Goal: Information Seeking & Learning: Compare options

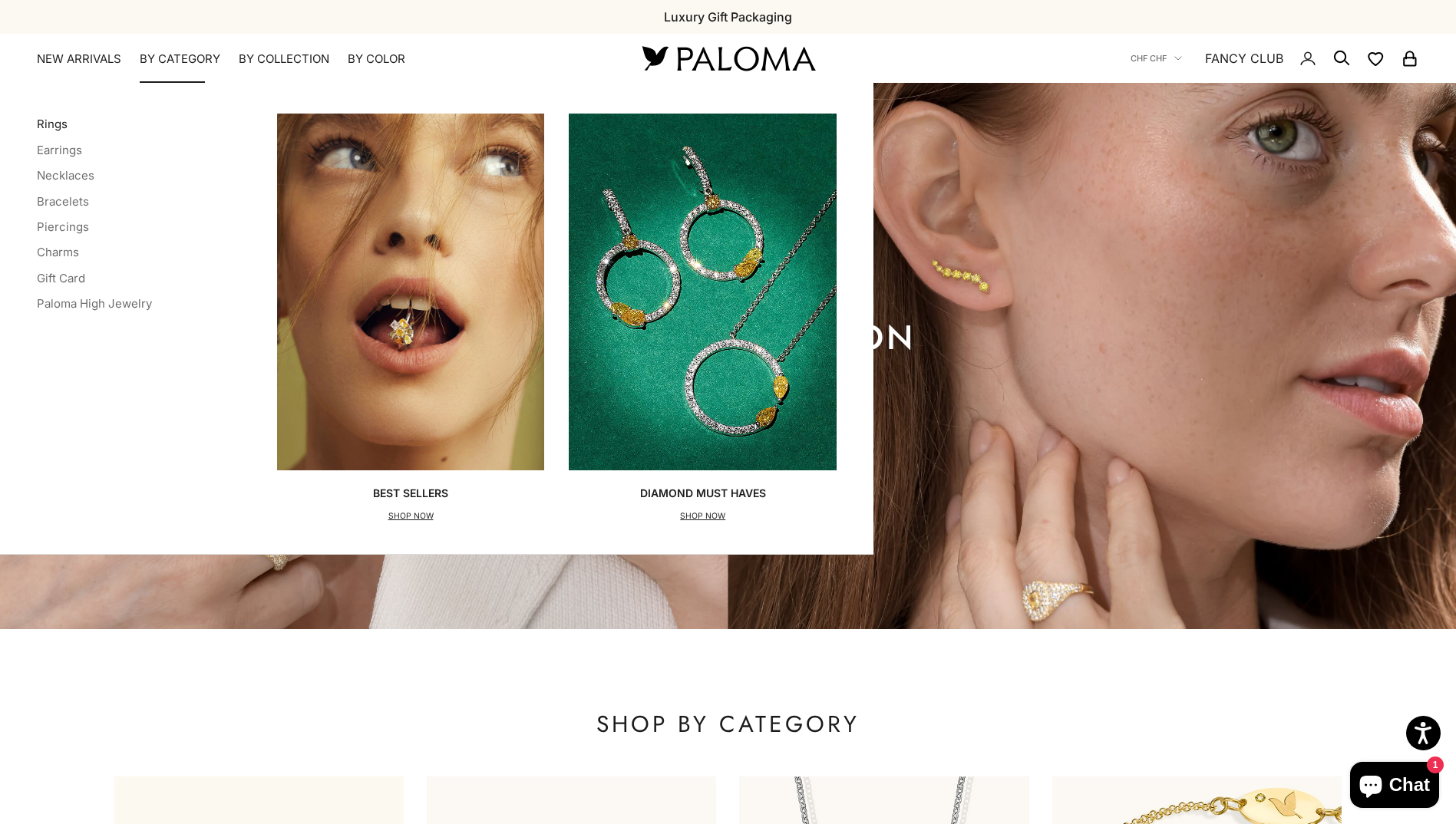
click at [50, 128] on link "Rings" at bounding box center [52, 124] width 31 height 15
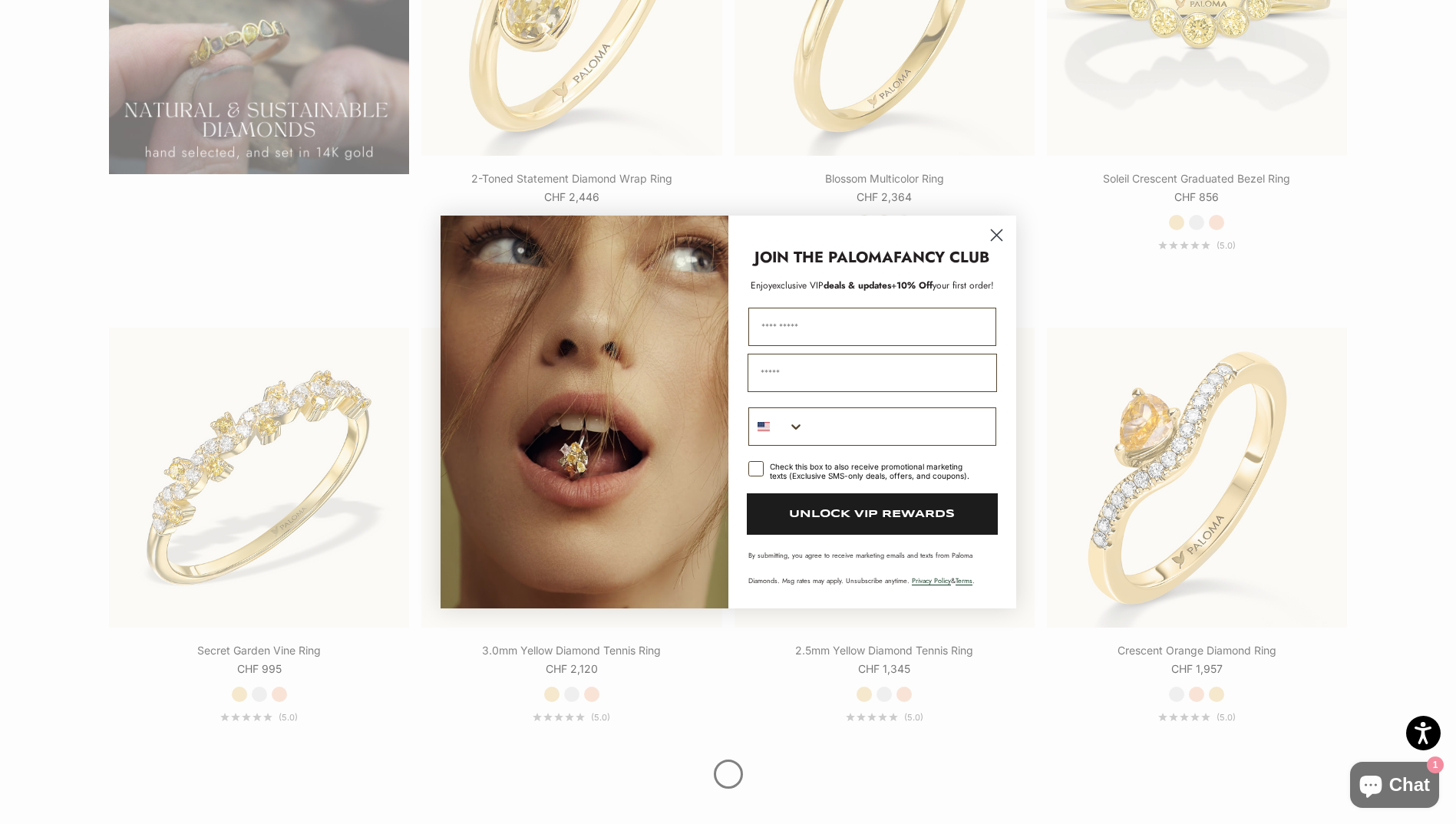
scroll to position [1688, 0]
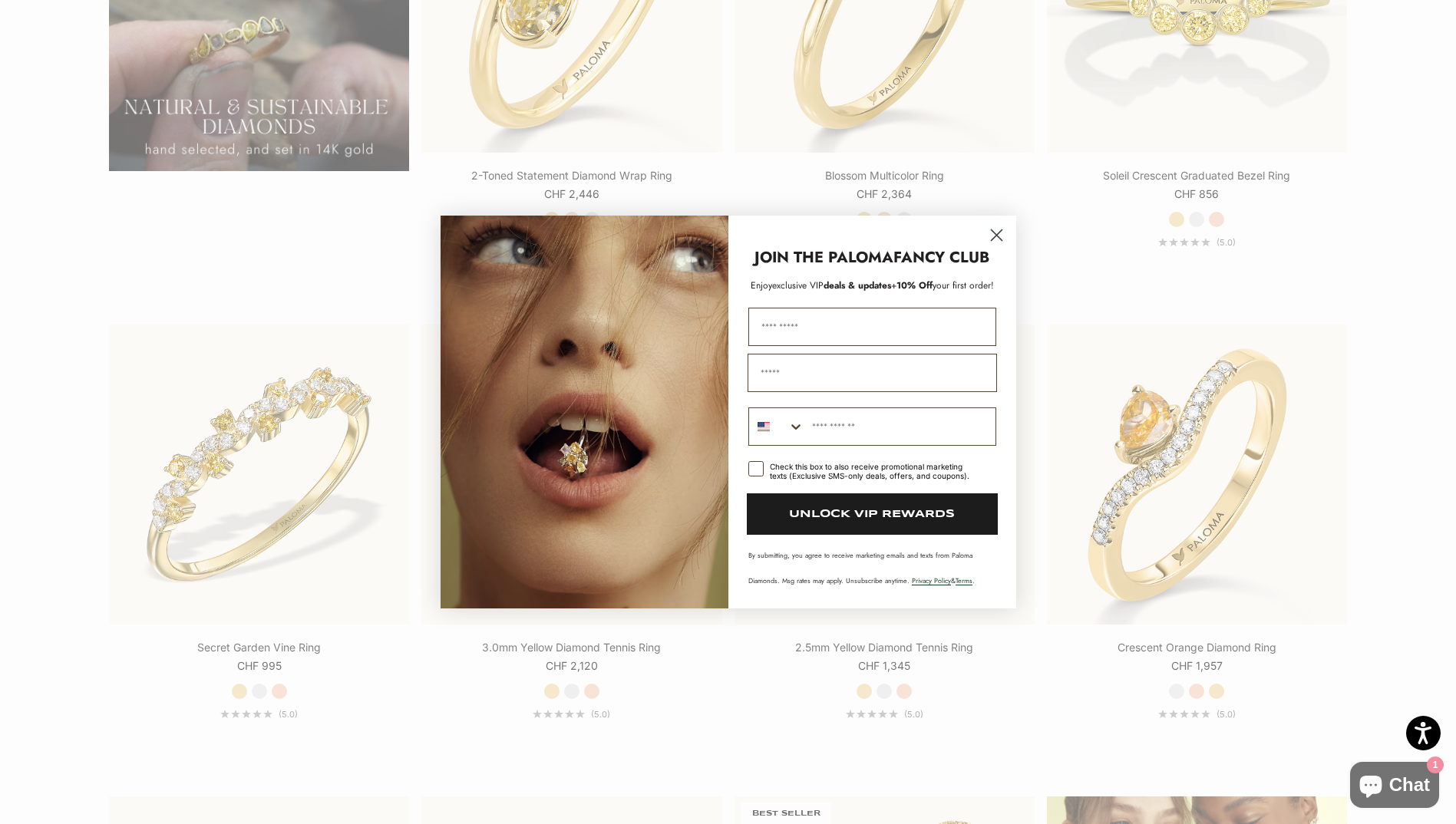
click at [998, 237] on icon "Close dialog" at bounding box center [996, 235] width 10 height 10
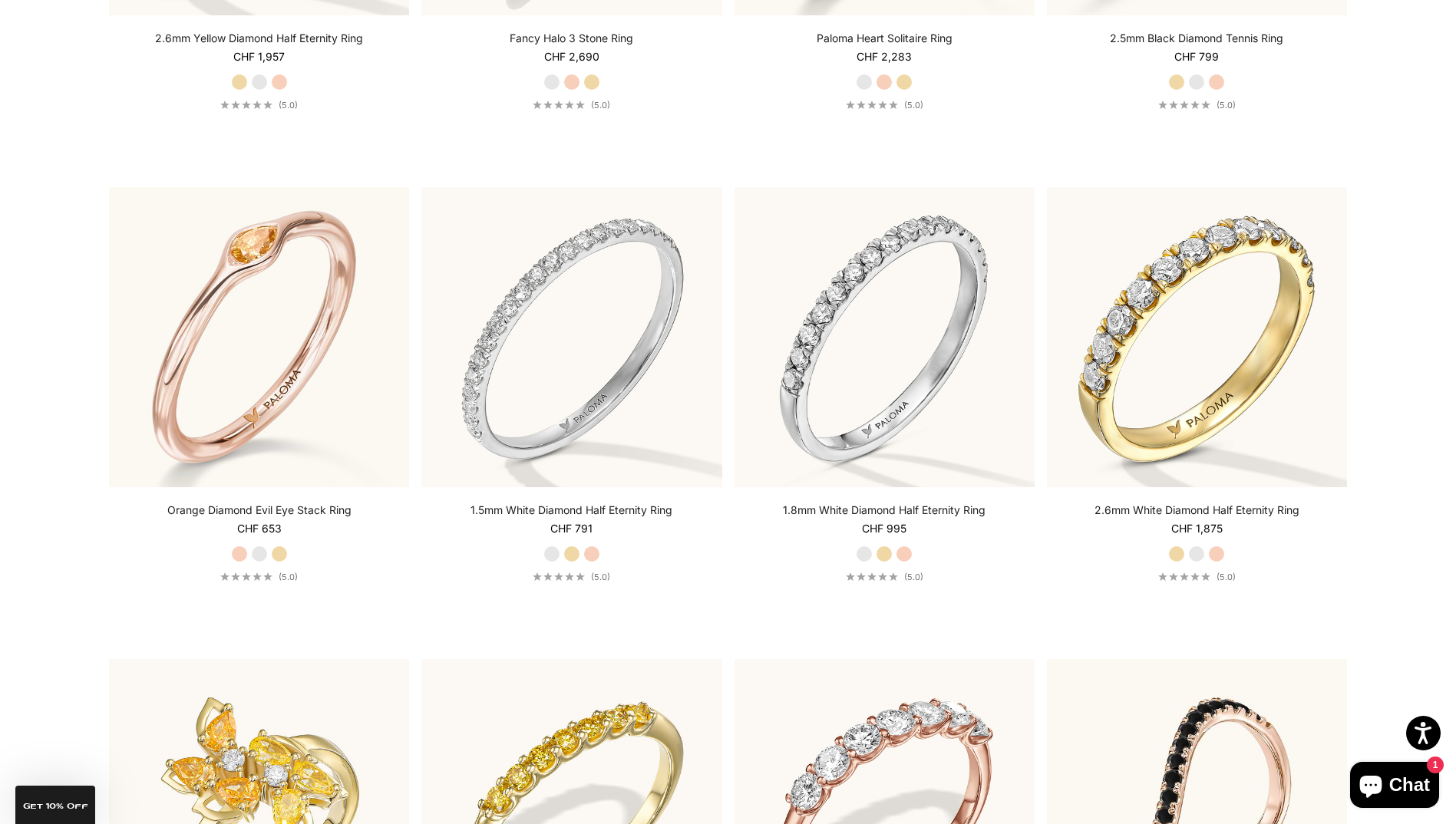
scroll to position [5679, 0]
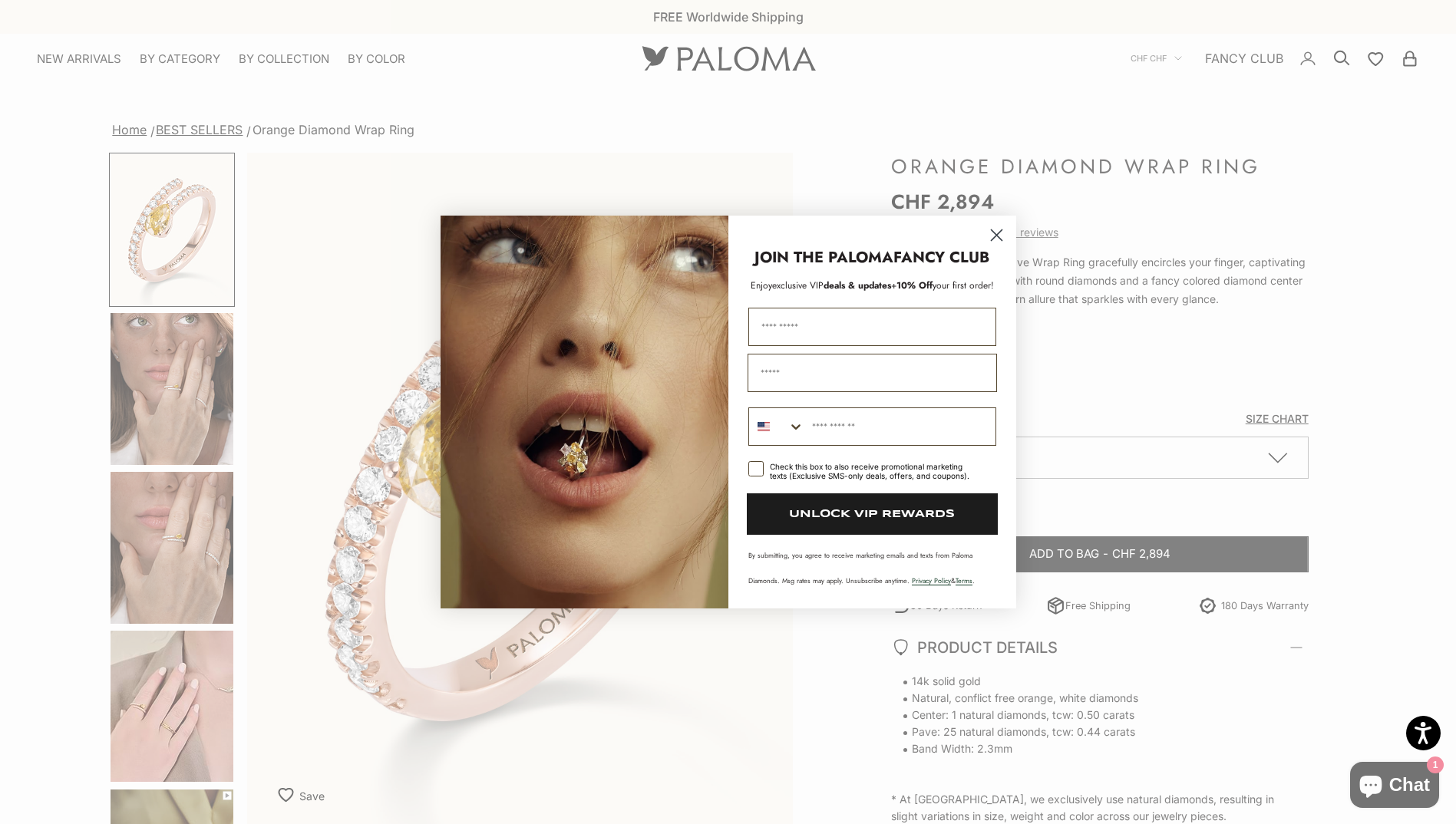
click at [1000, 237] on circle "Close dialog" at bounding box center [995, 235] width 25 height 25
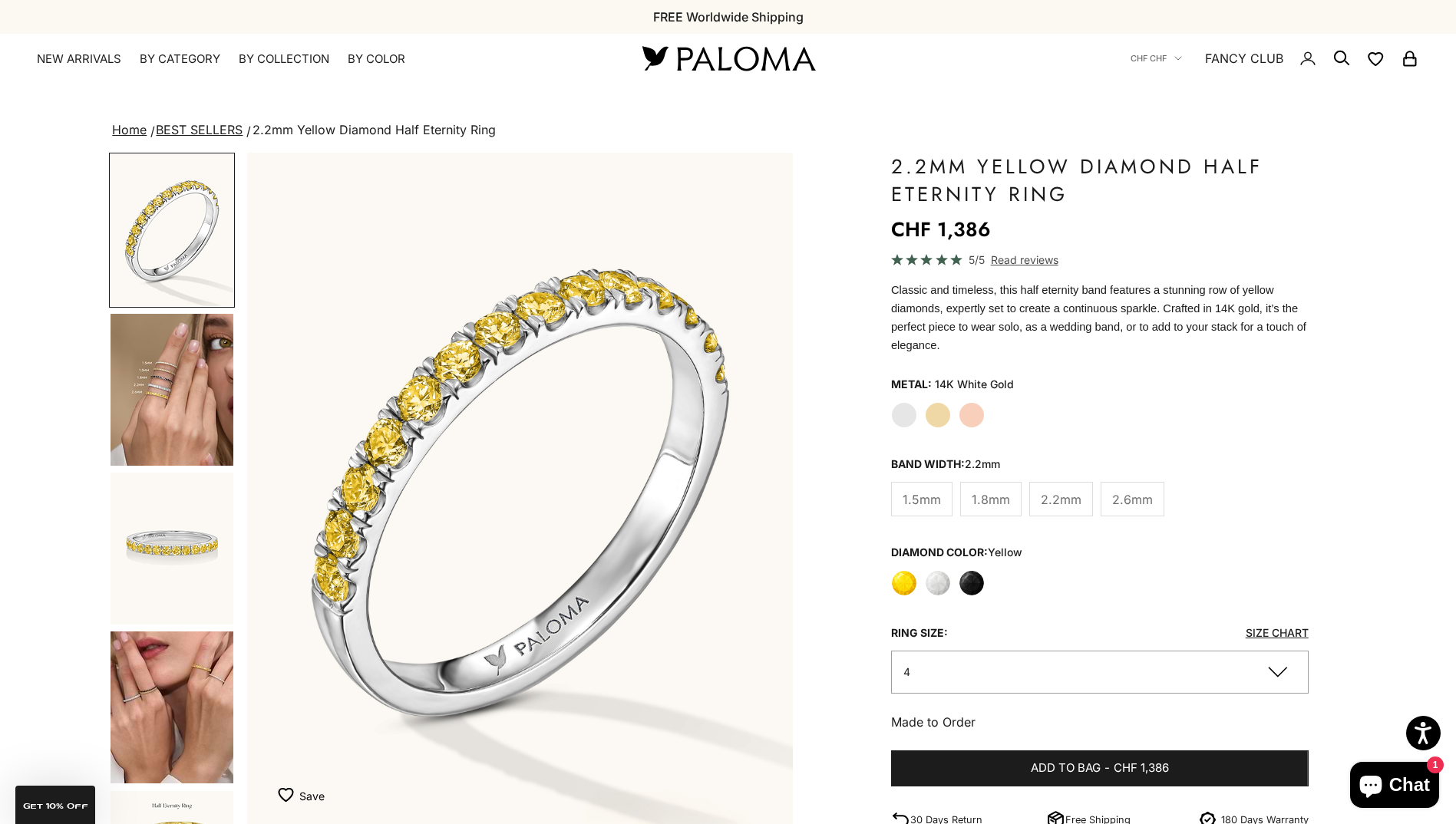
click at [946, 406] on label "Yellow Gold" at bounding box center [938, 415] width 26 height 26
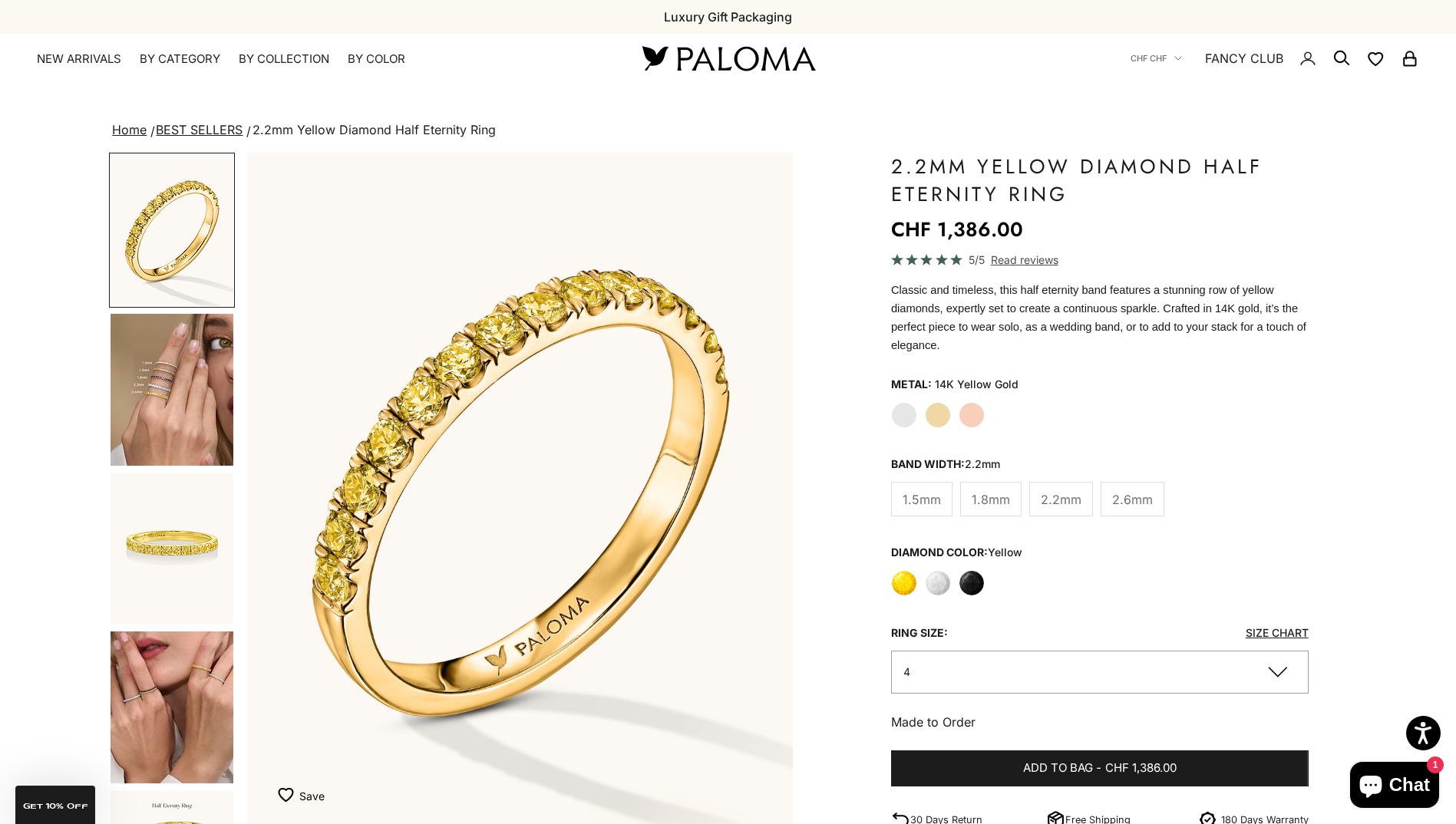
click at [189, 394] on img "Go to item 4" at bounding box center [171, 390] width 123 height 152
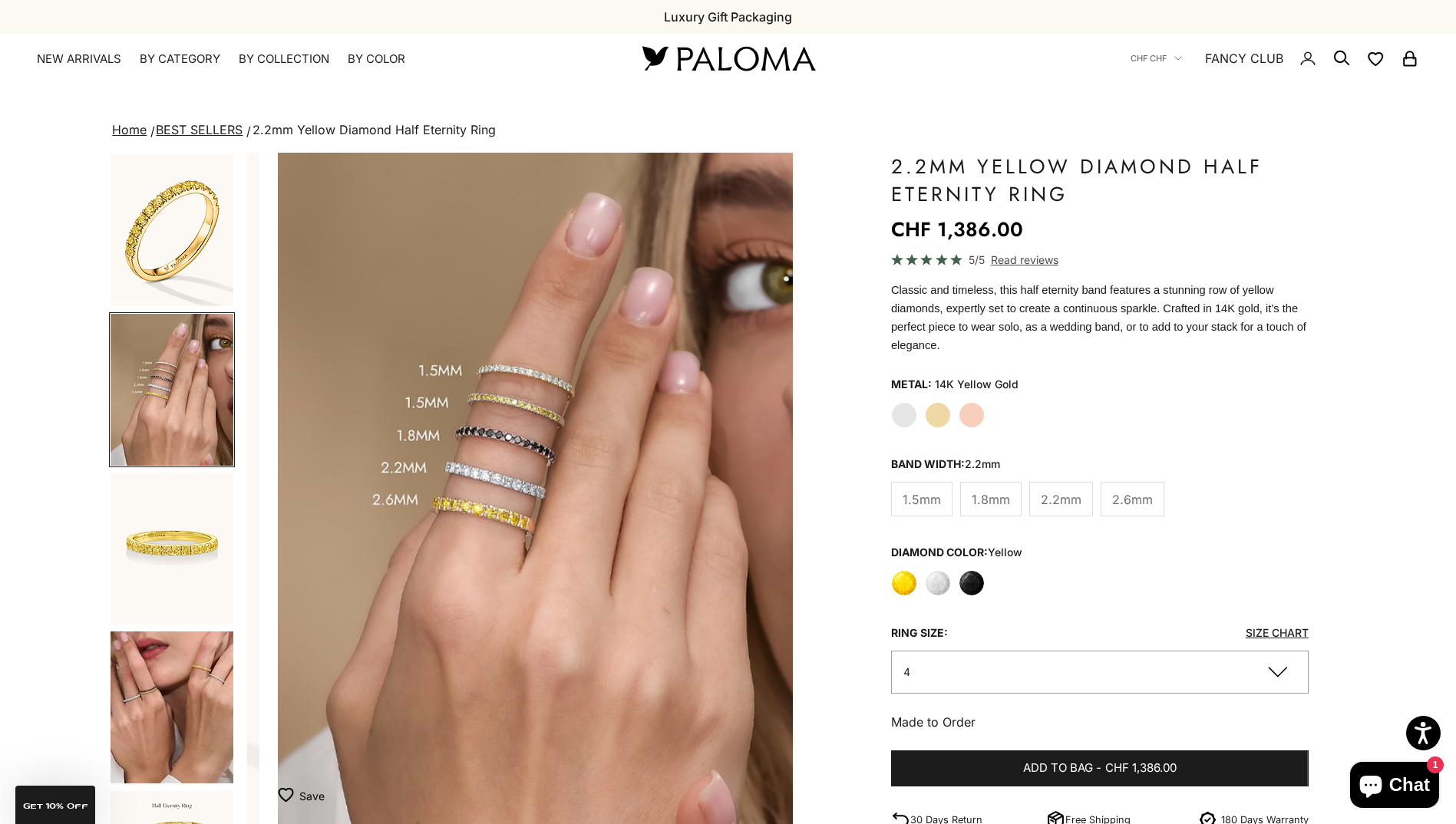
scroll to position [0, 565]
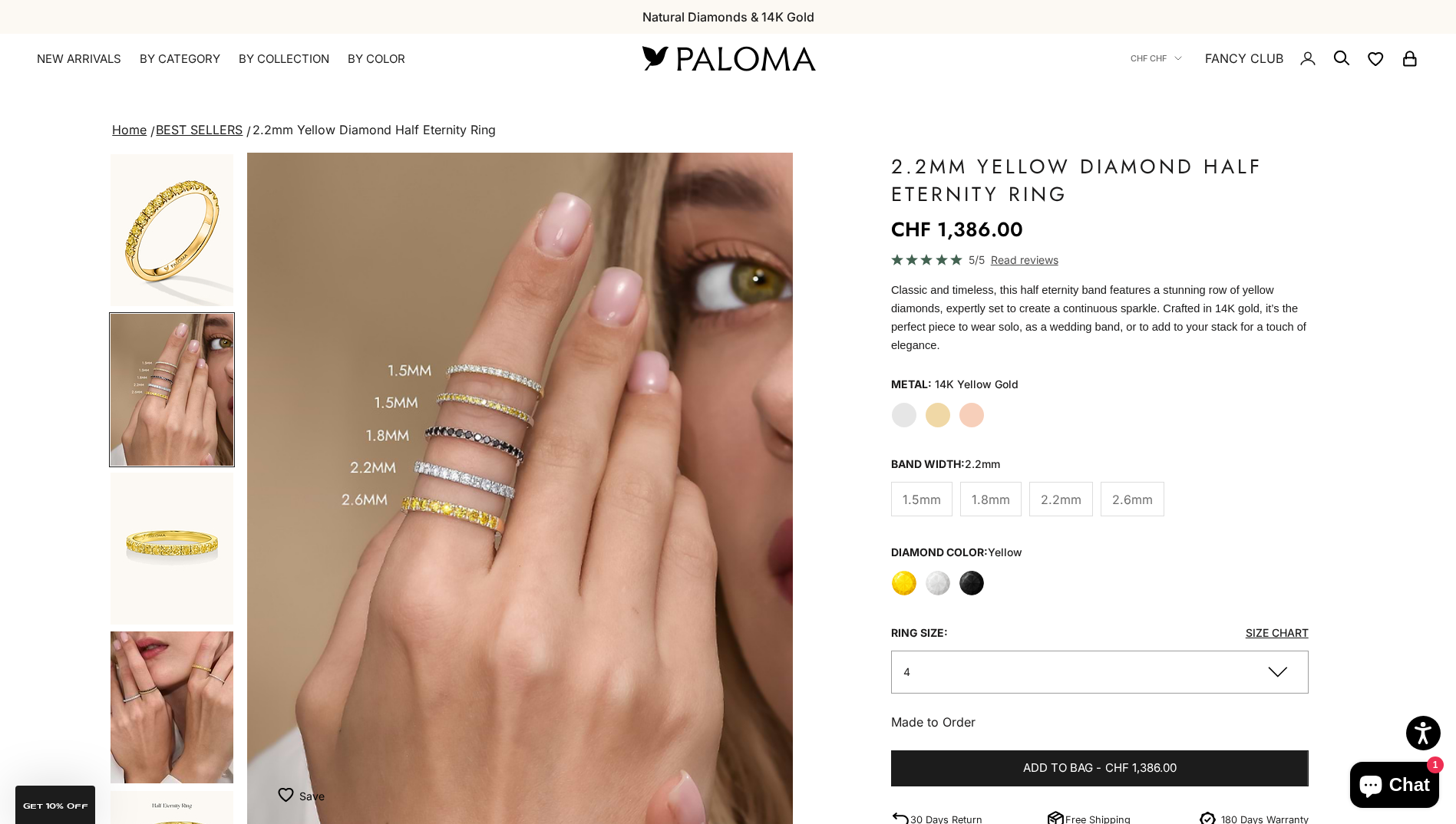
click at [184, 218] on img "Go to item 1" at bounding box center [171, 231] width 123 height 152
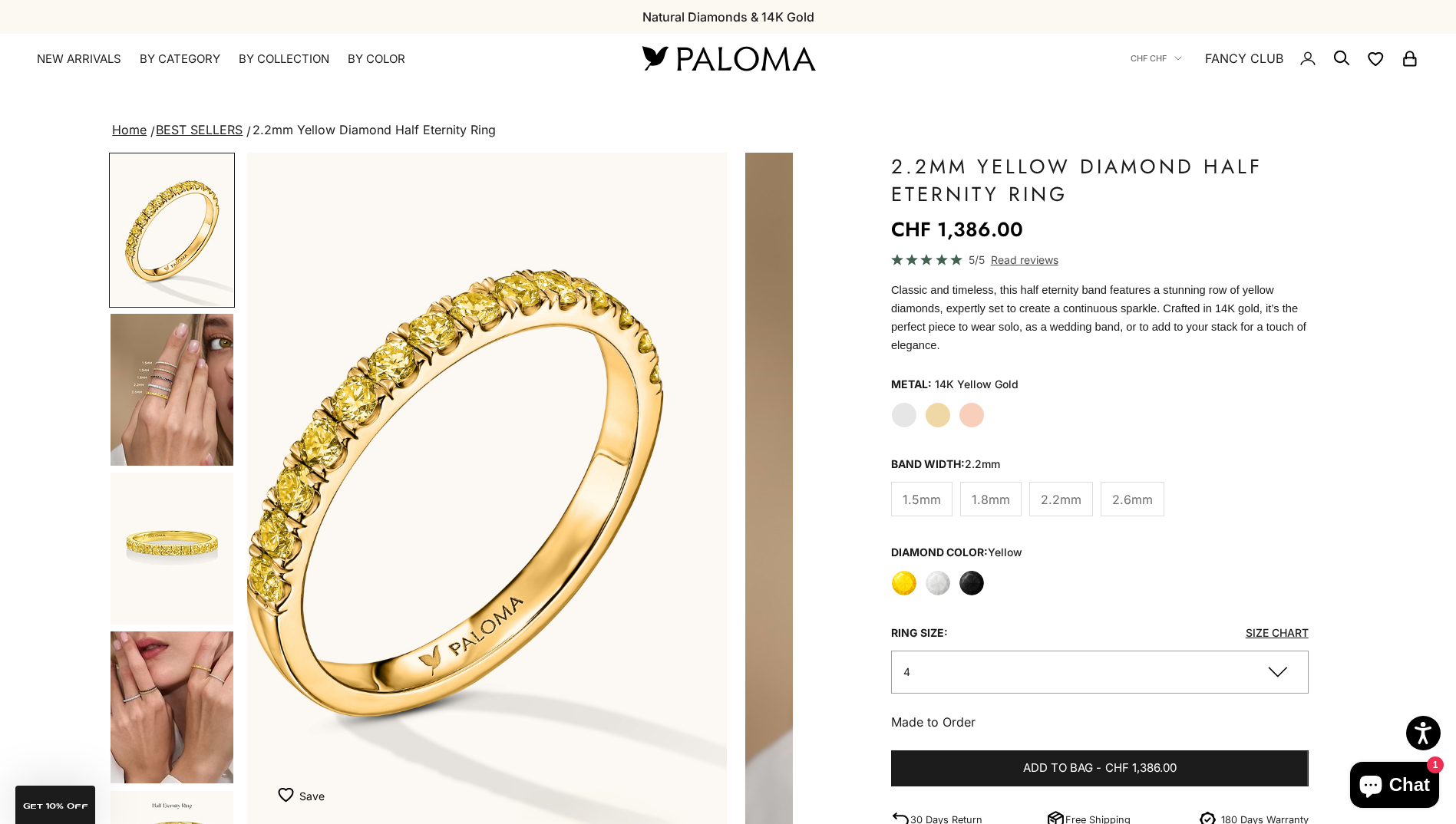
scroll to position [0, 0]
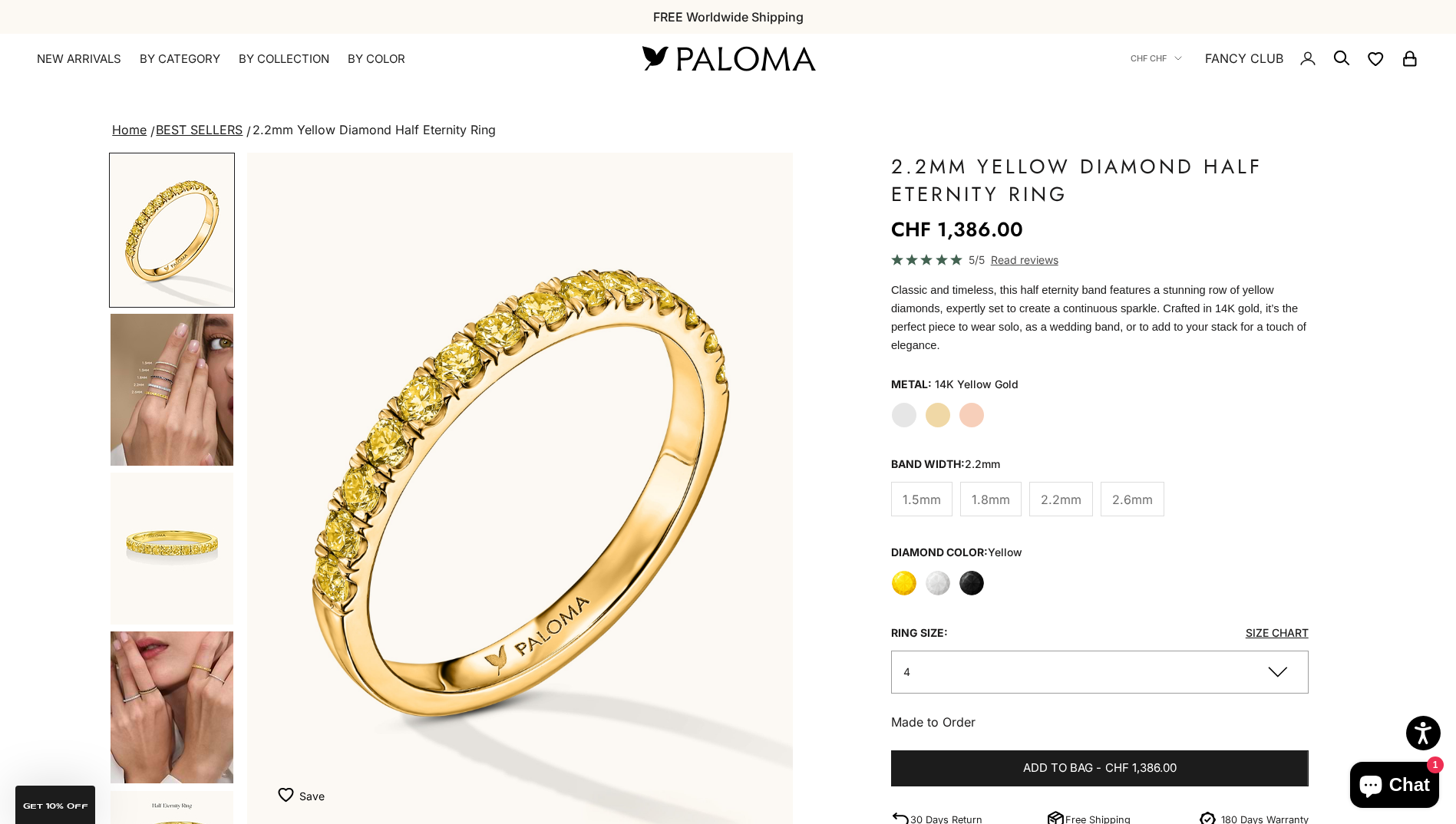
click at [1134, 489] on span "2.6mm" at bounding box center [1133, 499] width 41 height 20
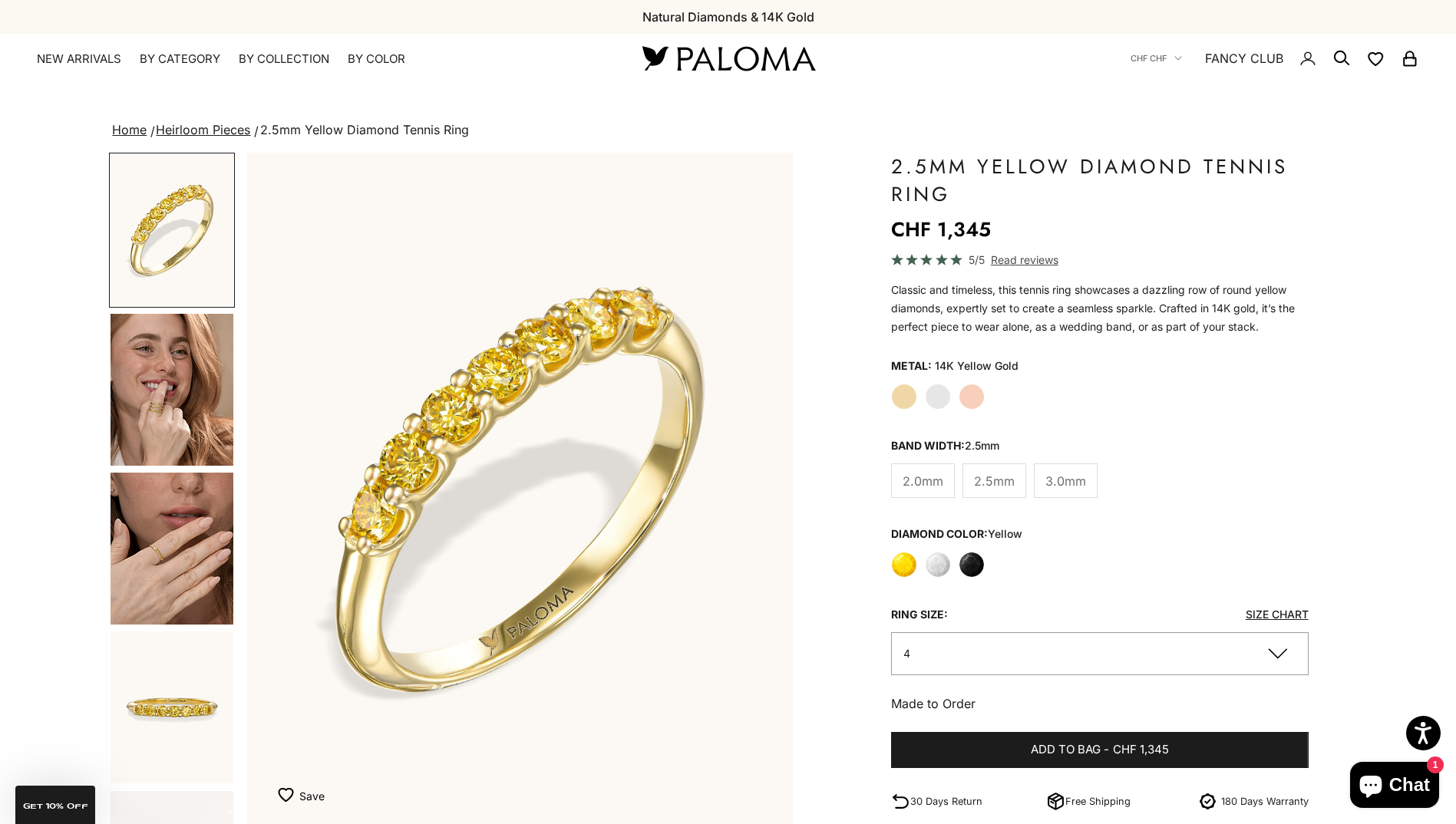
click at [205, 206] on img "Go to item 1" at bounding box center [171, 231] width 123 height 152
click at [187, 407] on img "Go to item 4" at bounding box center [171, 390] width 123 height 152
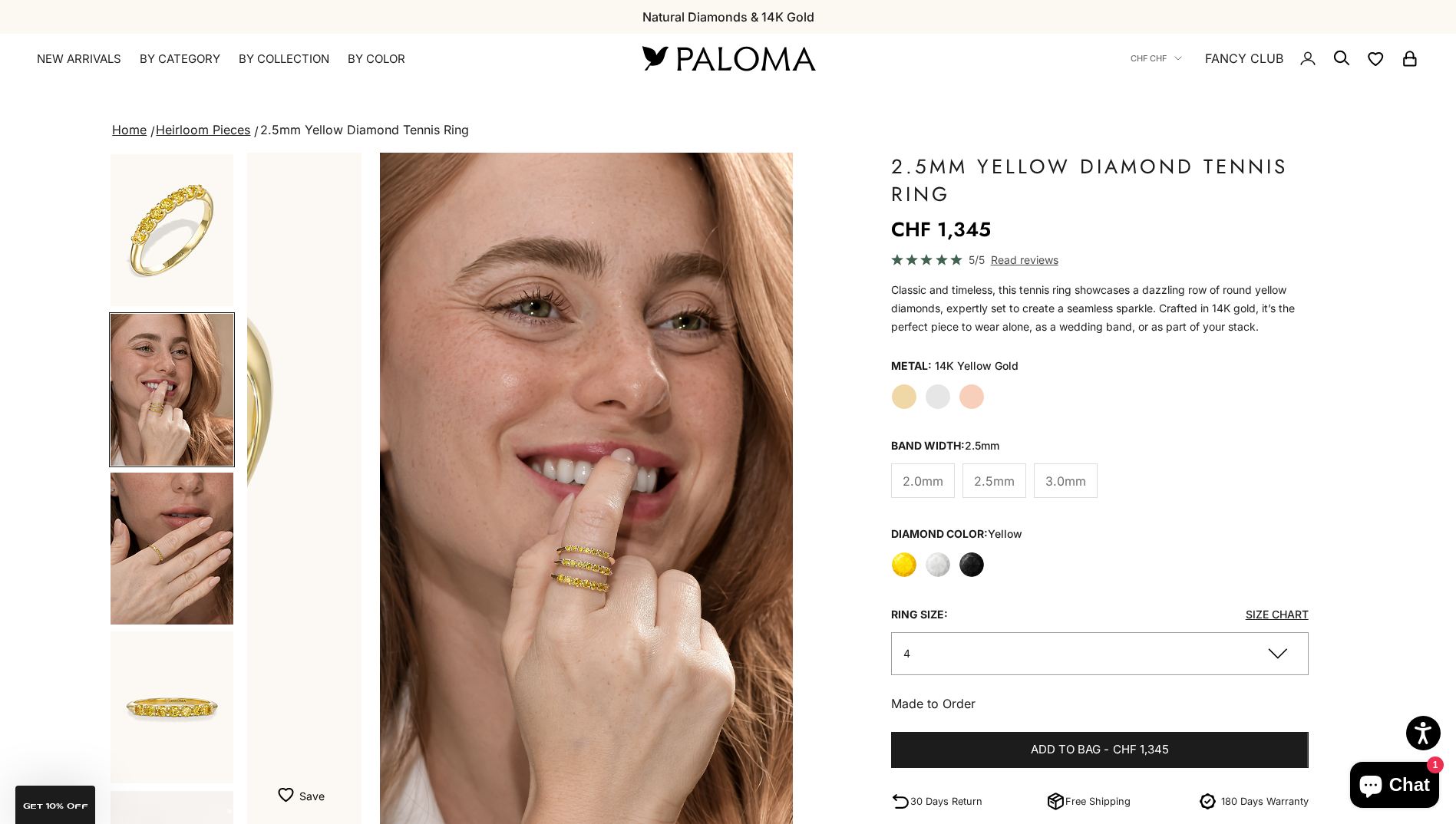
scroll to position [0, 565]
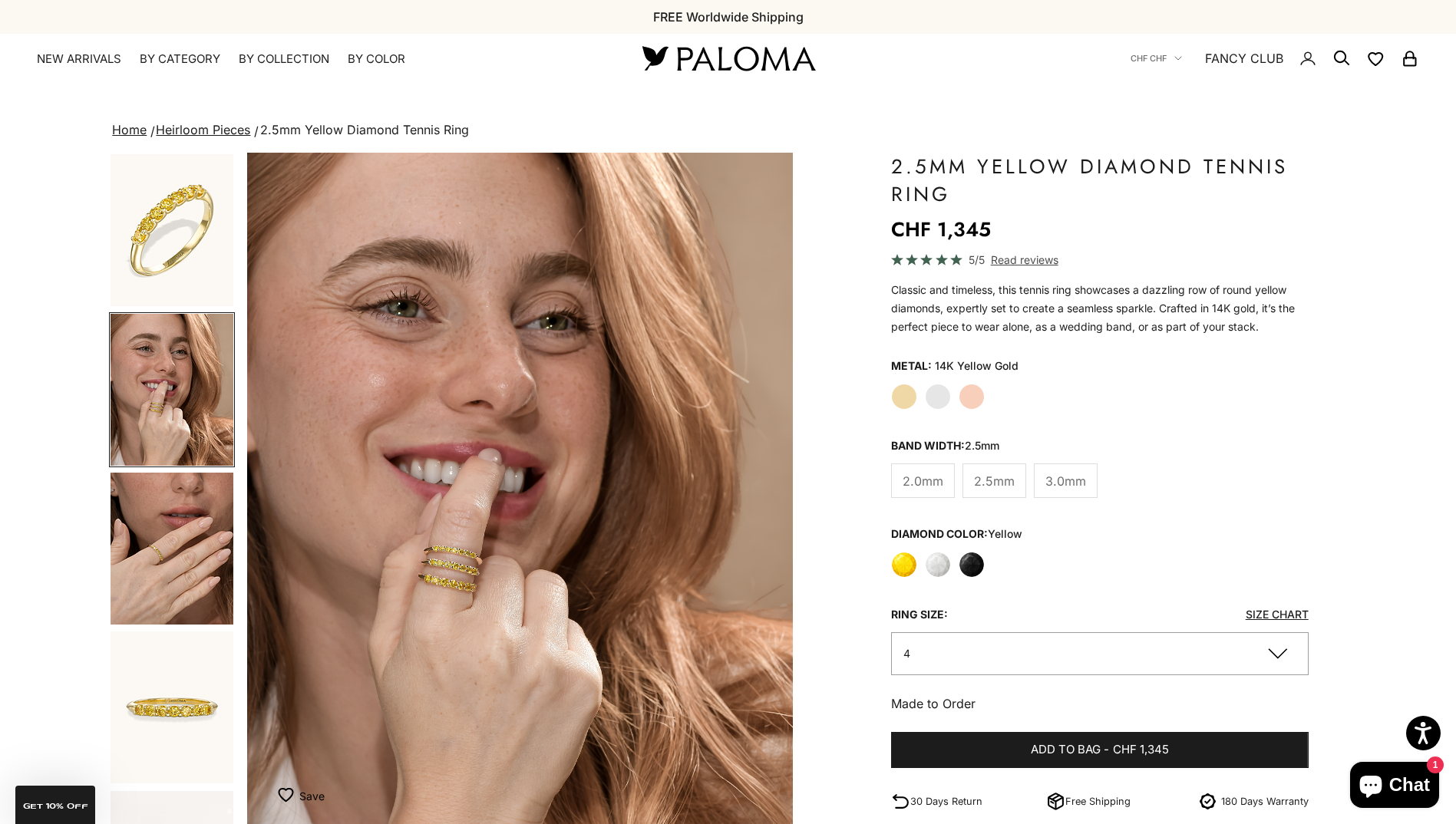
click at [484, 613] on img "Item 4 of 12" at bounding box center [520, 489] width 545 height 674
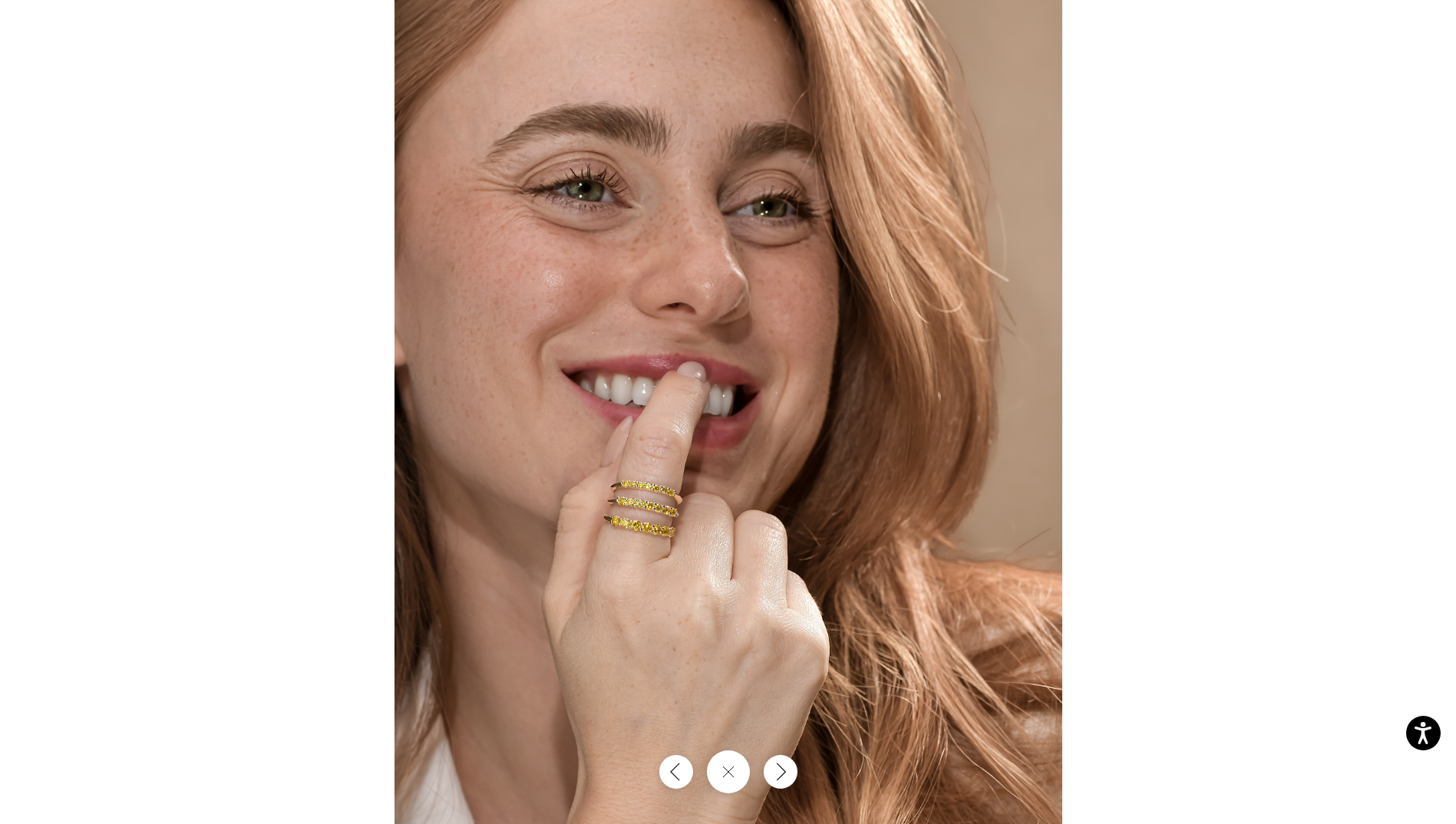
click at [659, 537] on img at bounding box center [728, 412] width 668 height 824
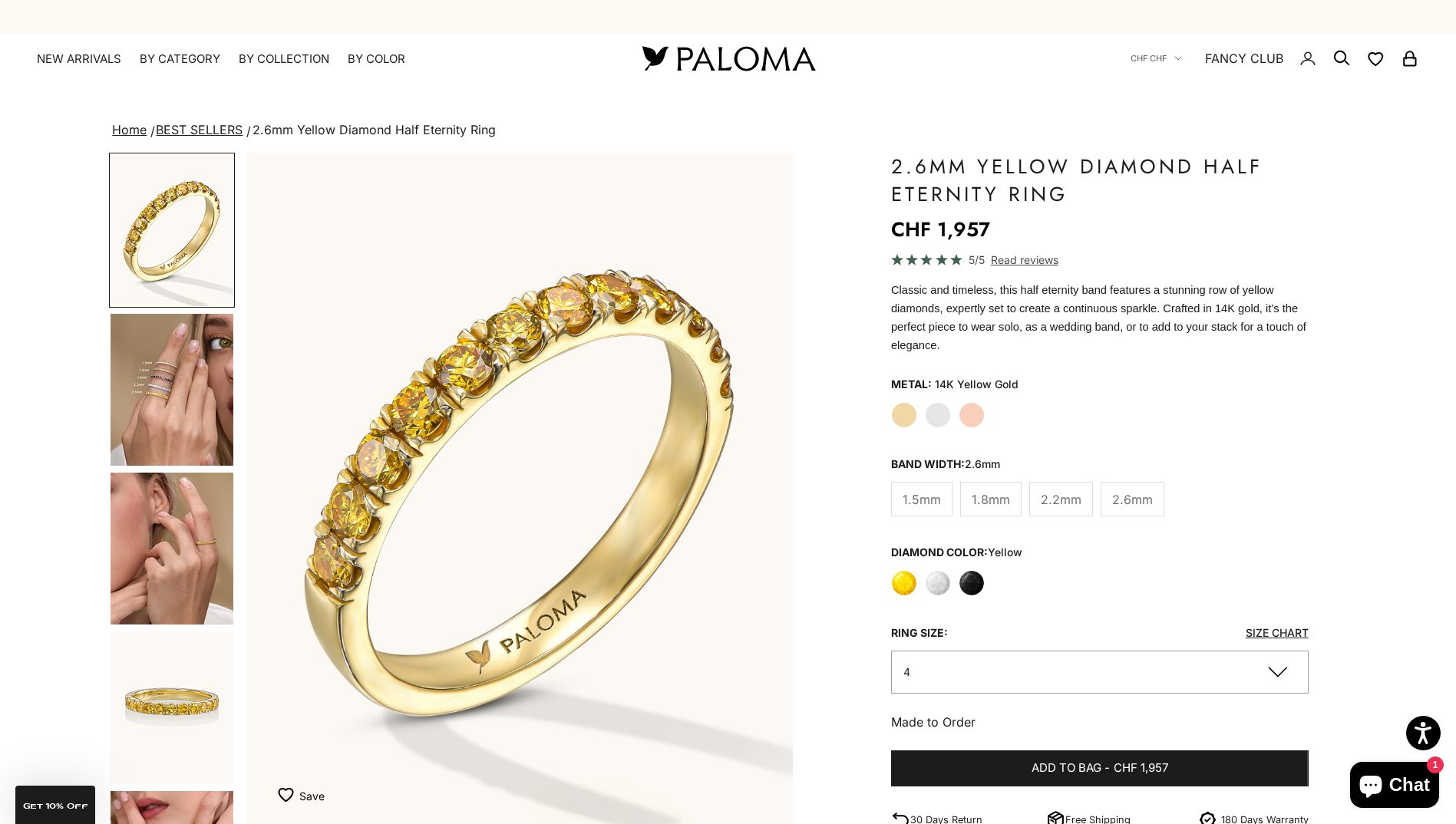
click at [1065, 489] on span "2.2mm" at bounding box center [1061, 499] width 41 height 20
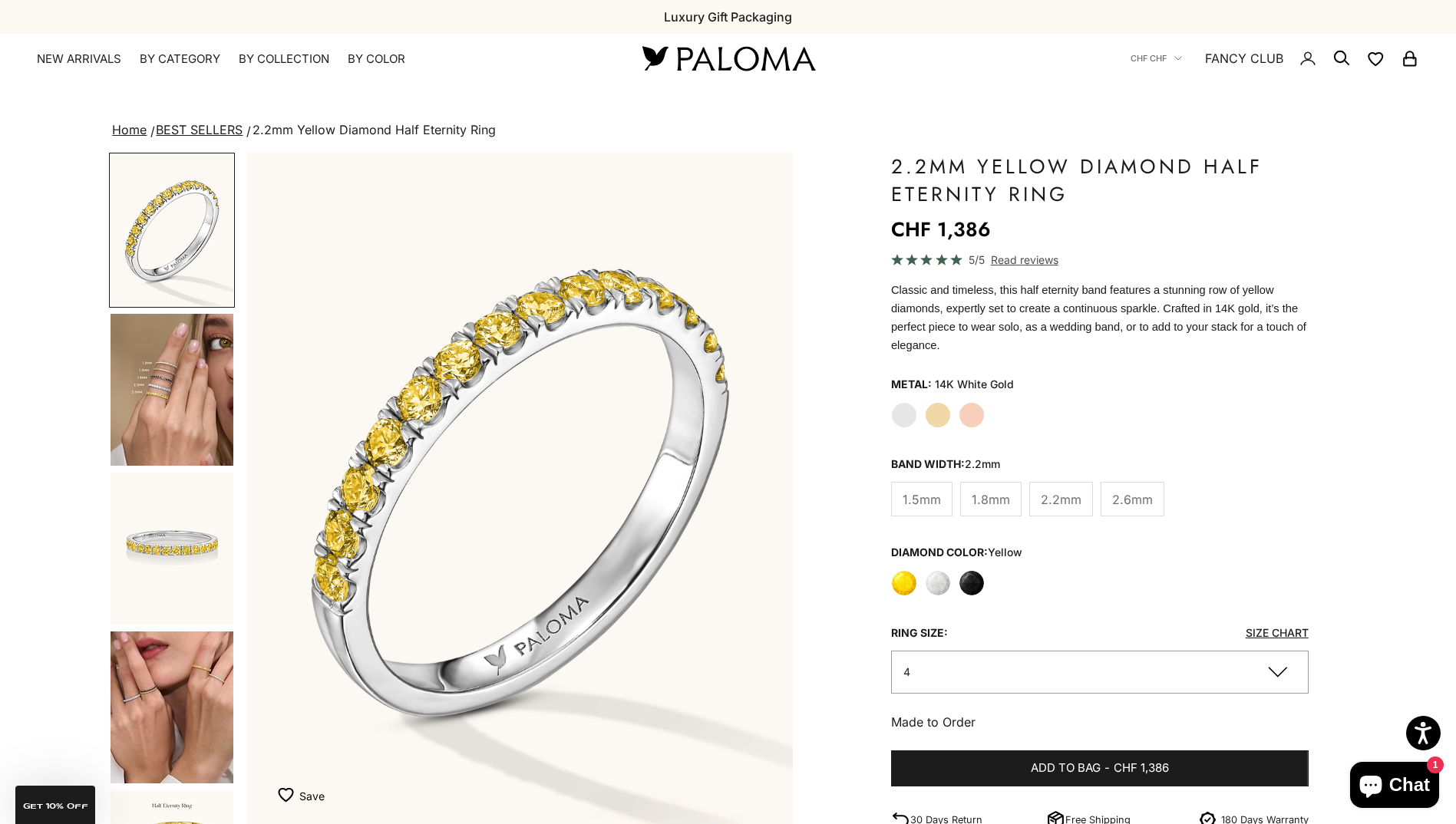
click at [945, 407] on label "Yellow Gold" at bounding box center [938, 415] width 26 height 26
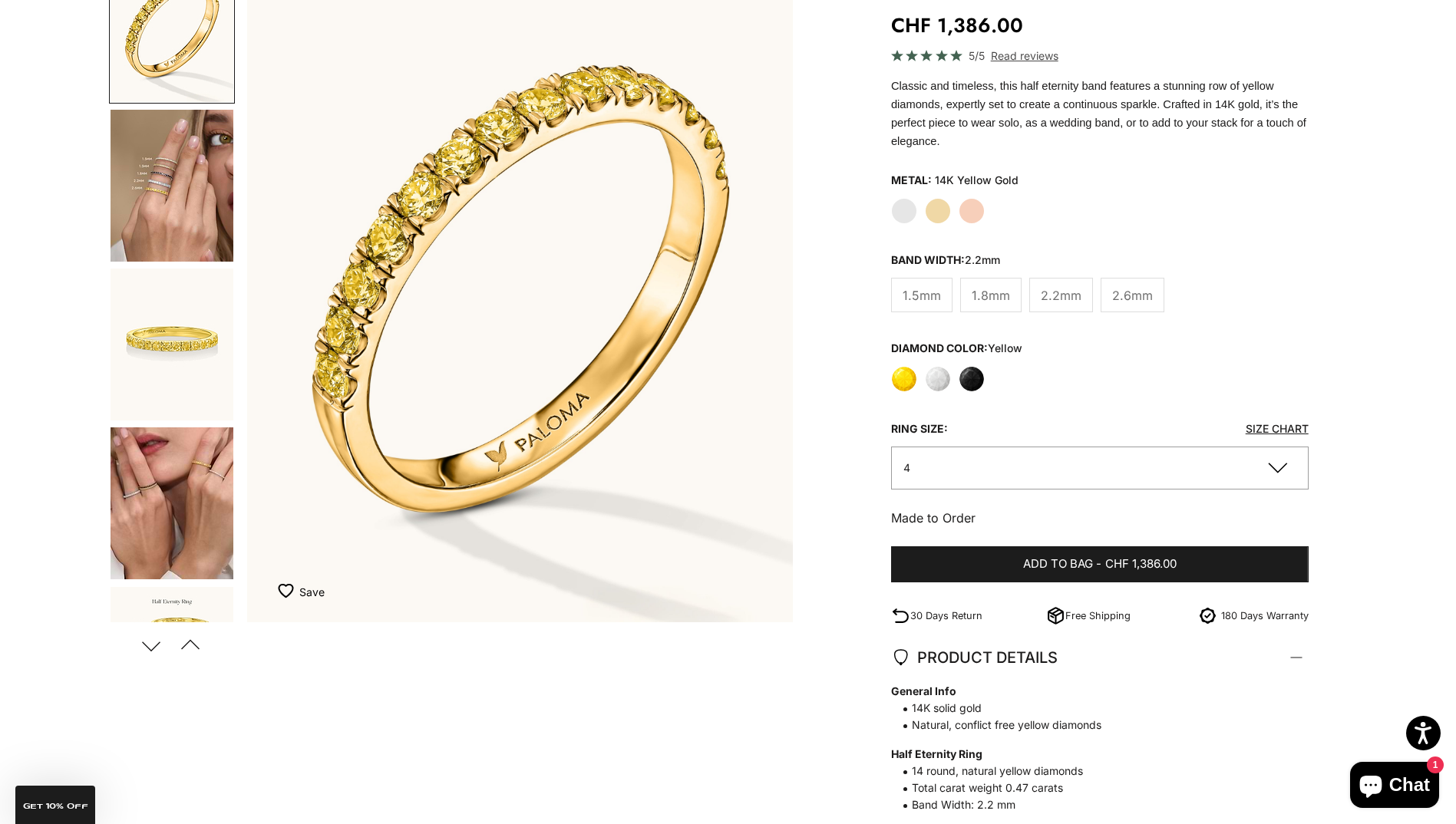
scroll to position [77, 0]
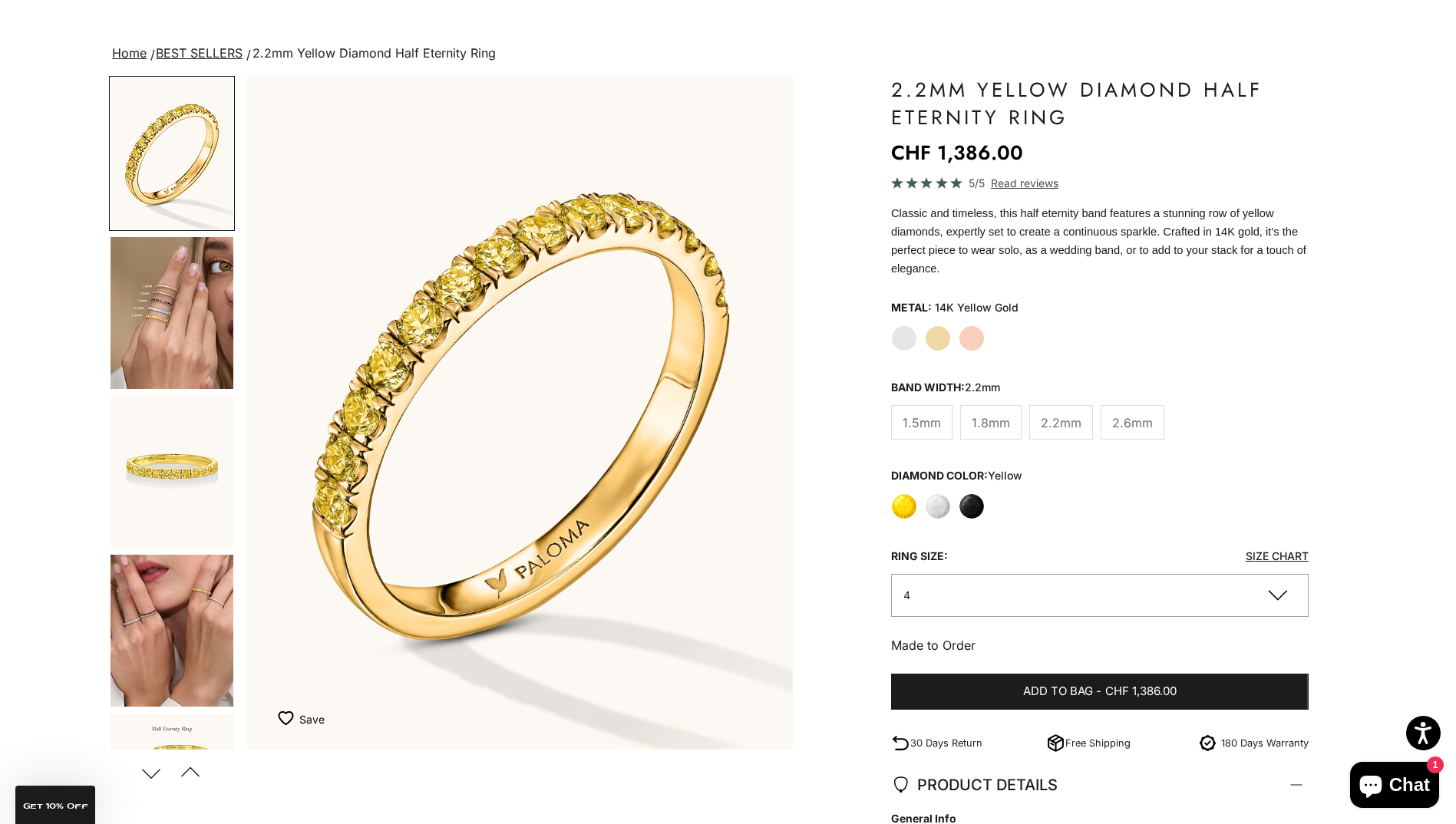
click at [568, 413] on img "Item 1 of 21" at bounding box center [520, 412] width 545 height 674
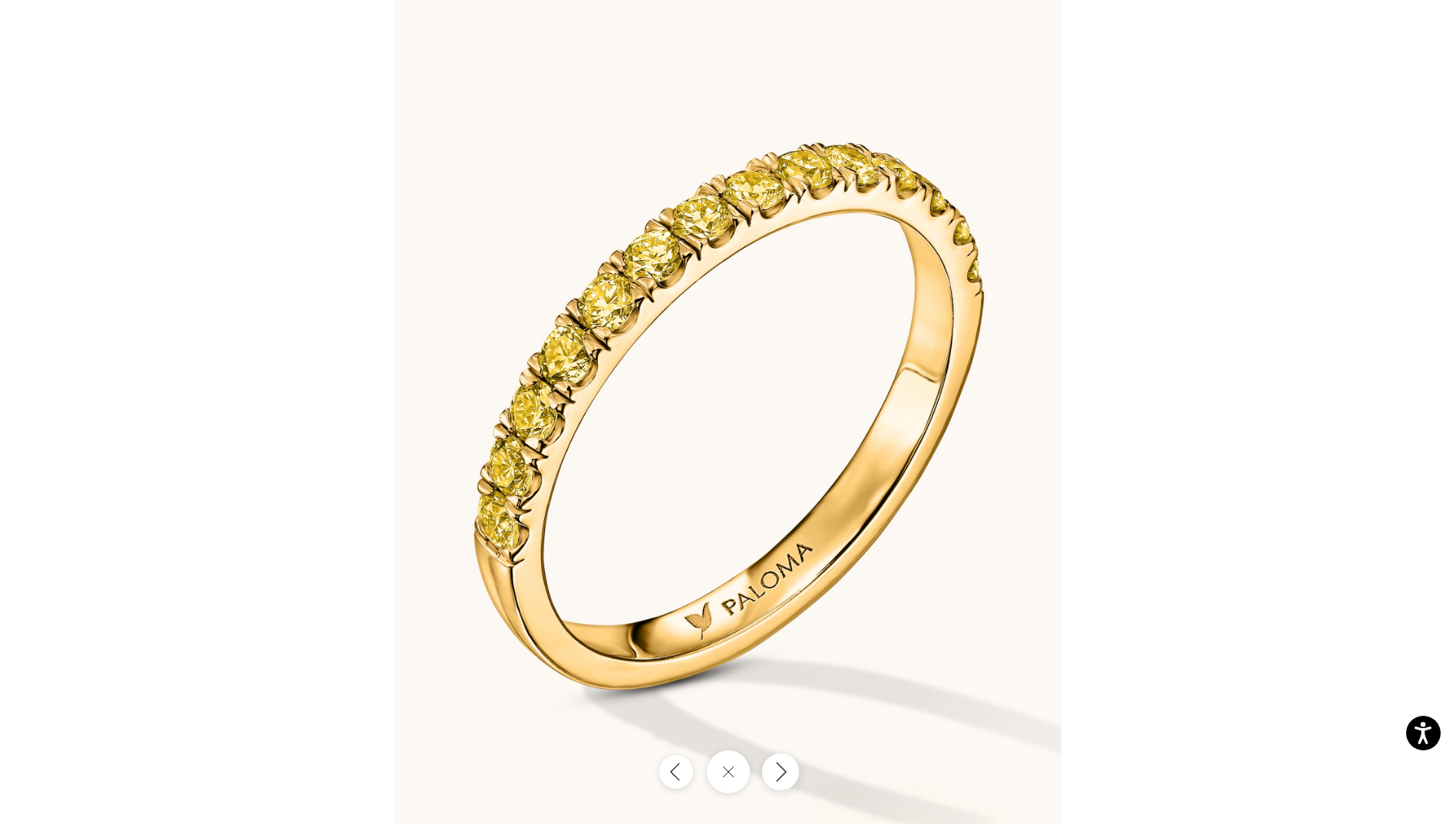
click at [784, 780] on icon "Next" at bounding box center [780, 772] width 18 height 21
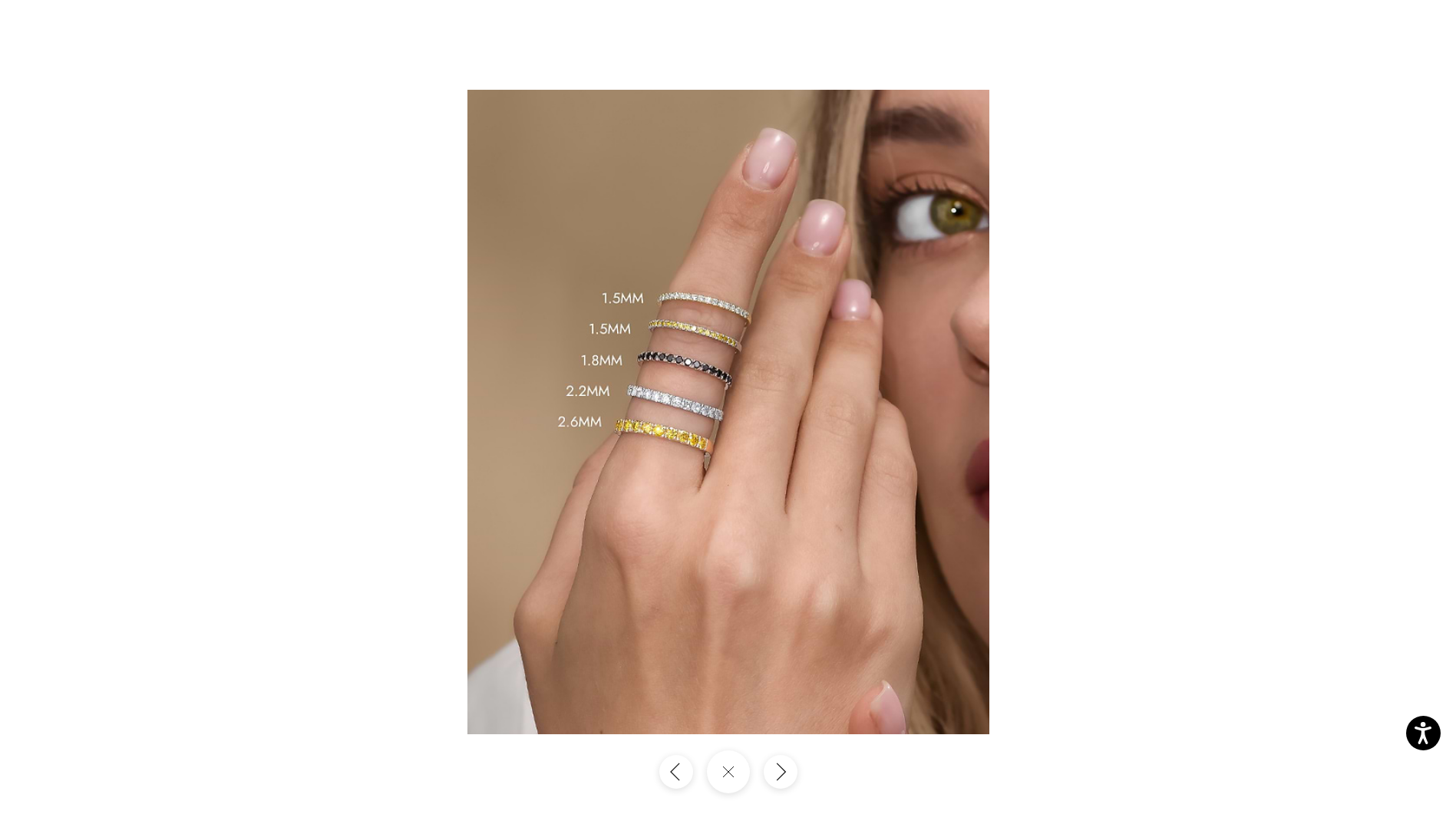
click at [697, 372] on img at bounding box center [728, 412] width 522 height 645
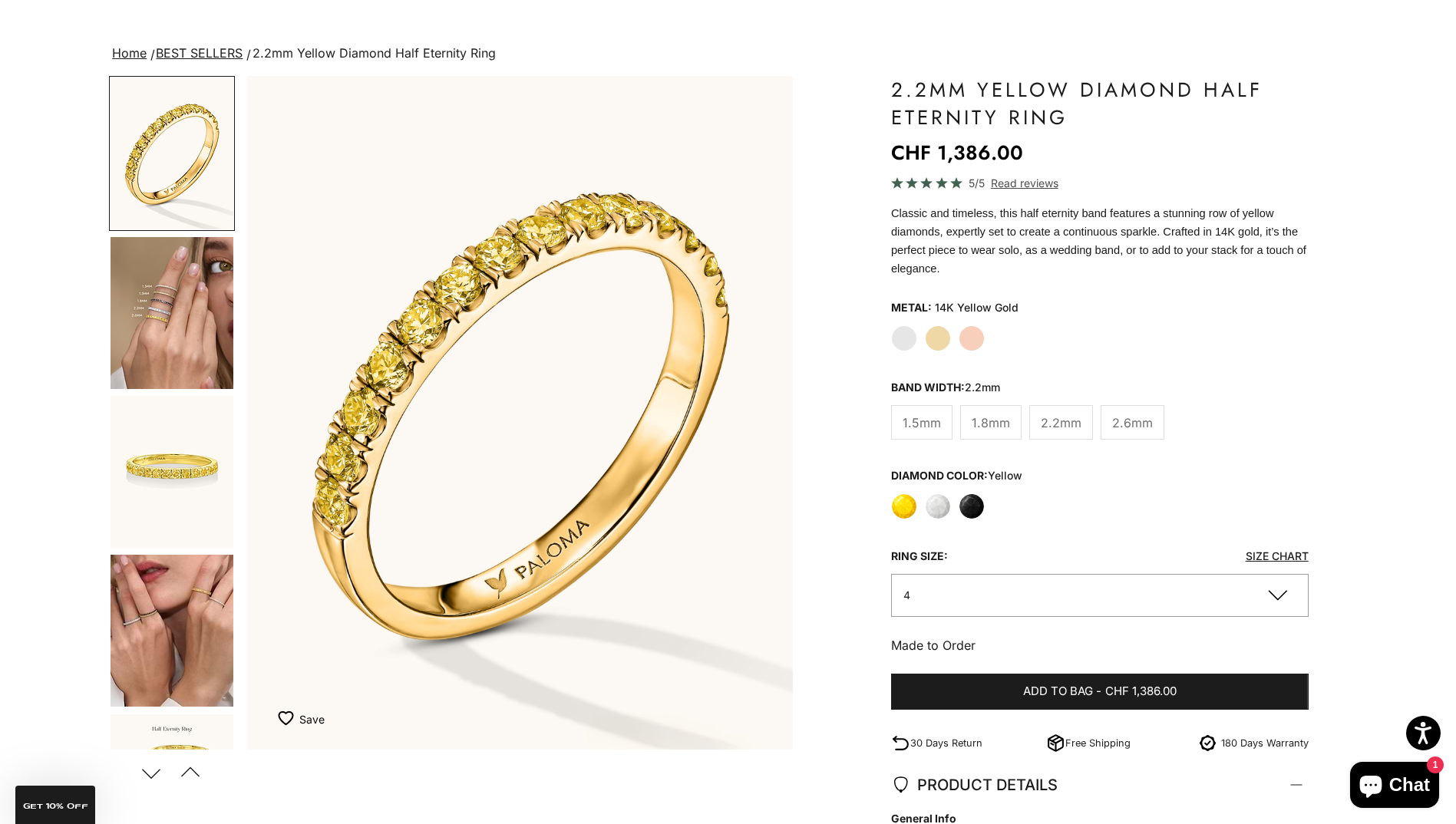
click at [570, 463] on img "Item 1 of 21" at bounding box center [520, 412] width 545 height 674
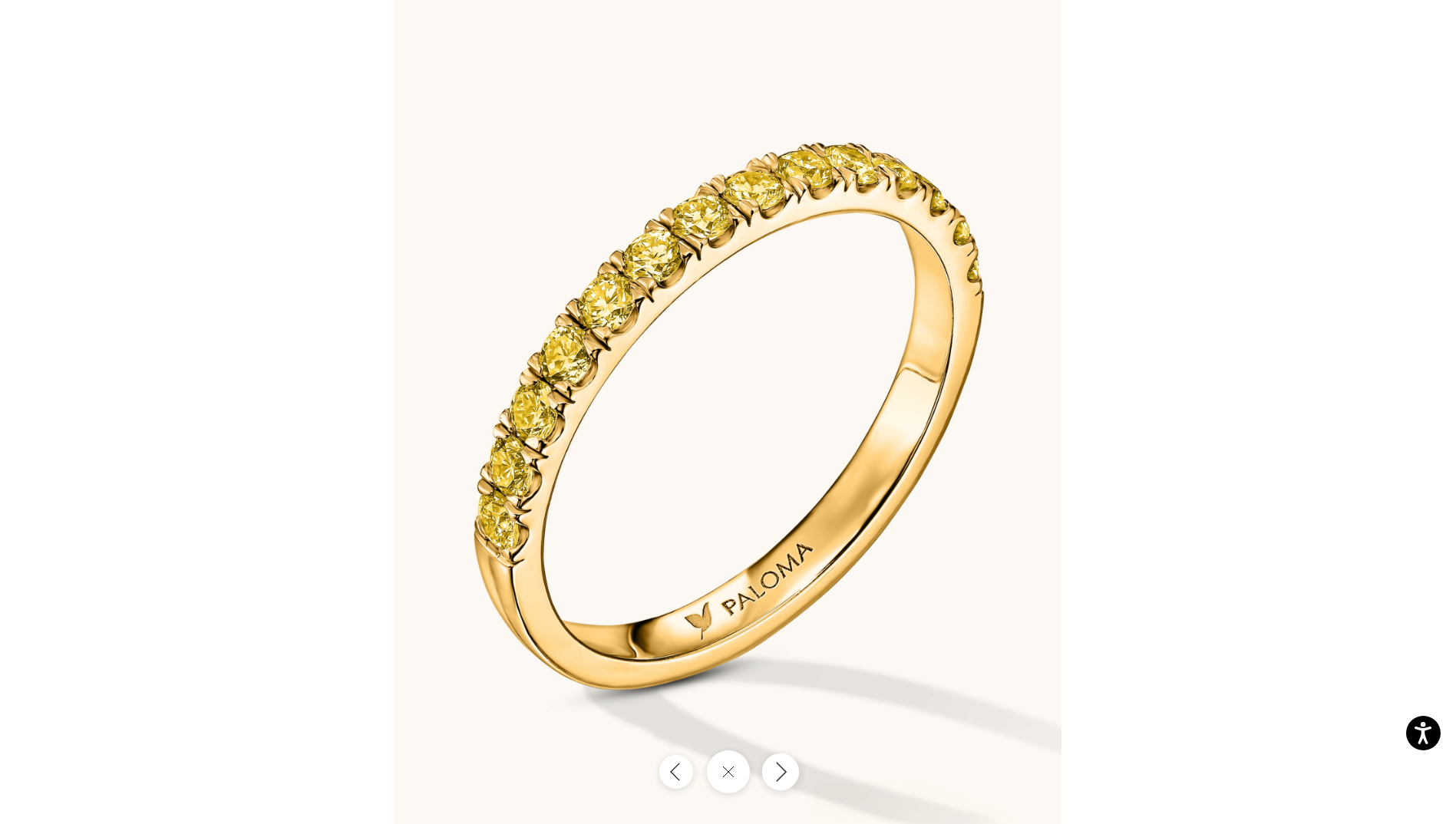
click at [780, 786] on button "Next" at bounding box center [780, 772] width 37 height 37
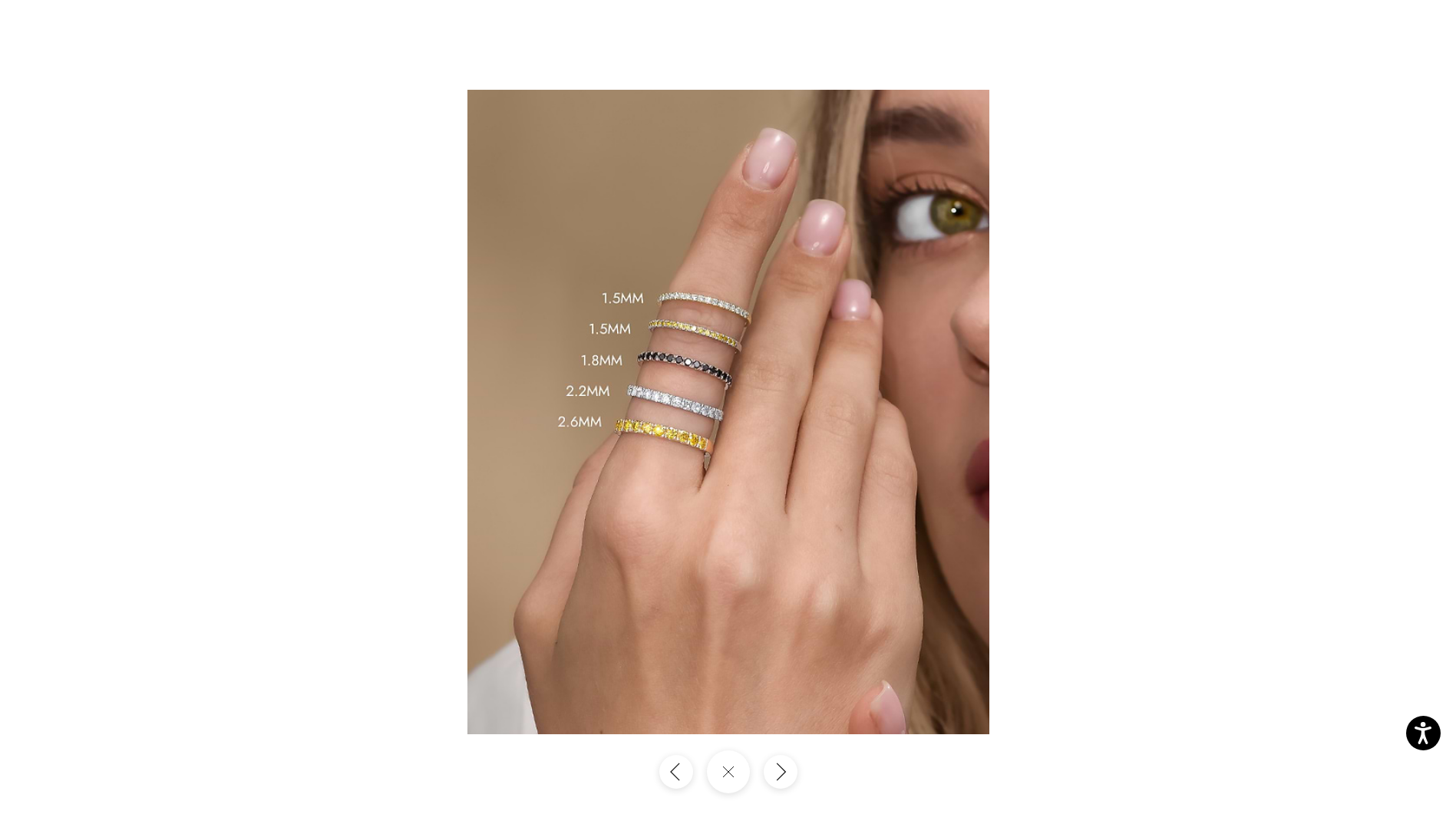
click at [729, 376] on img at bounding box center [728, 412] width 522 height 645
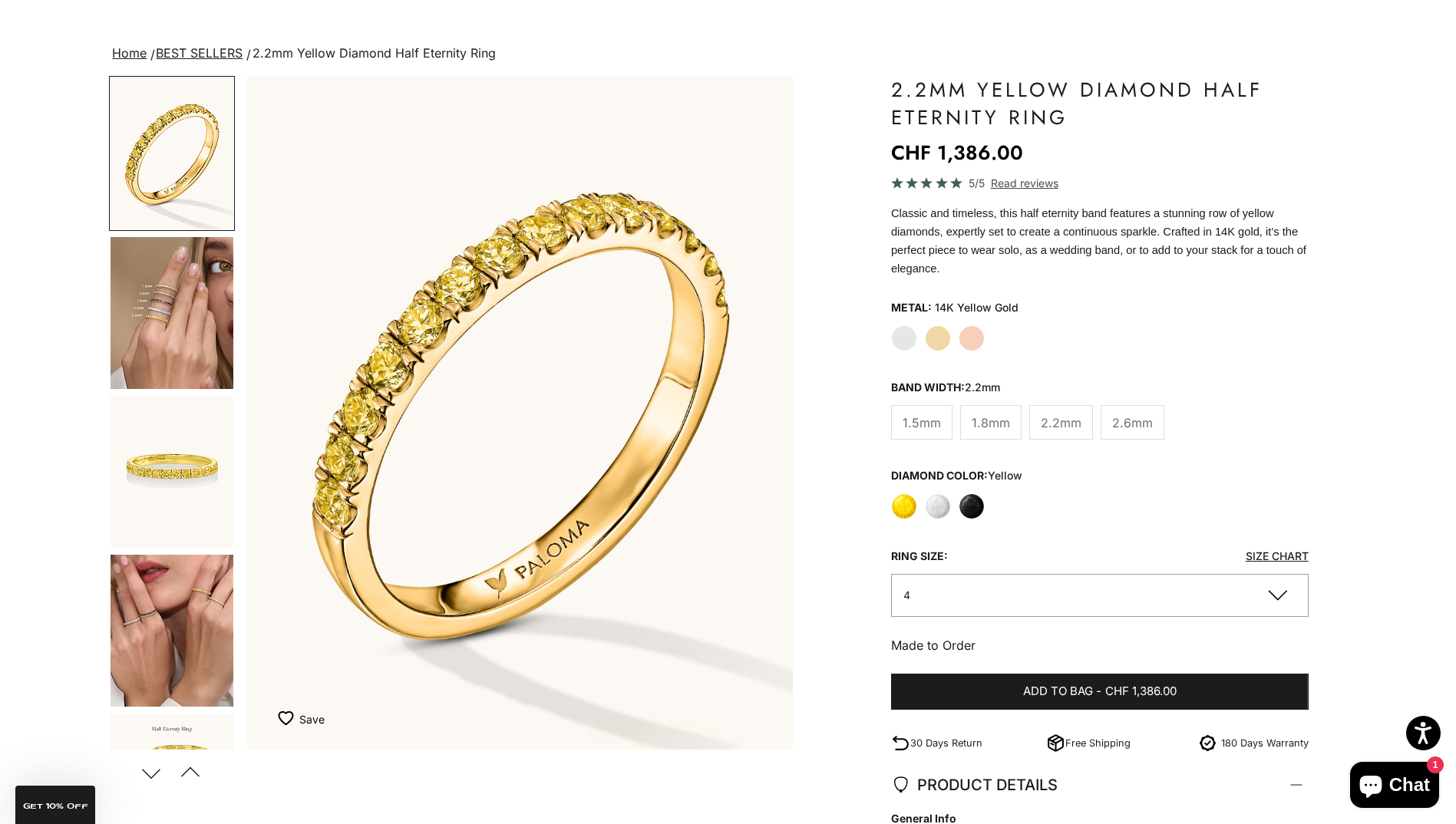
click at [186, 312] on img "Go to item 4" at bounding box center [171, 313] width 123 height 152
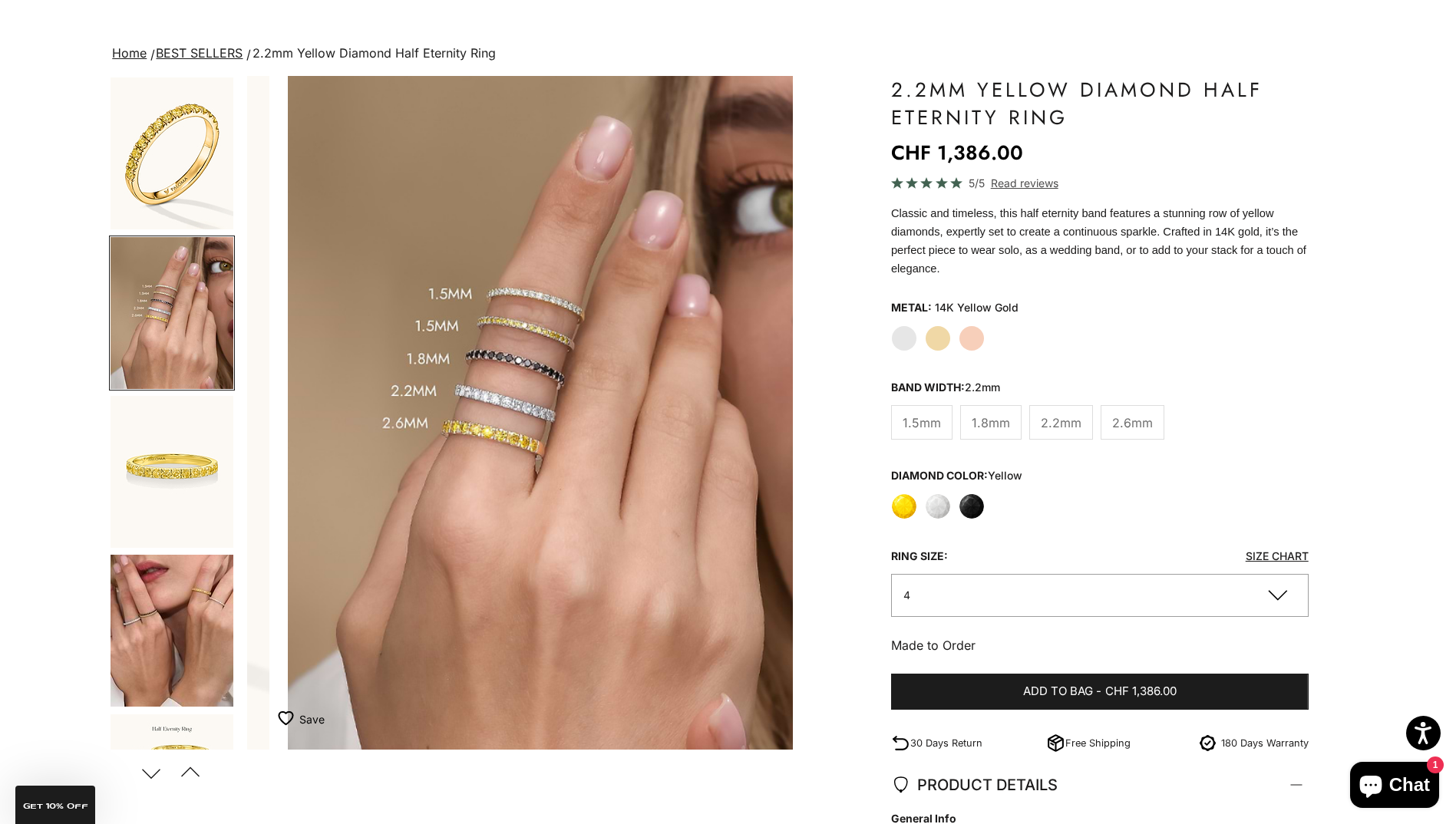
scroll to position [0, 565]
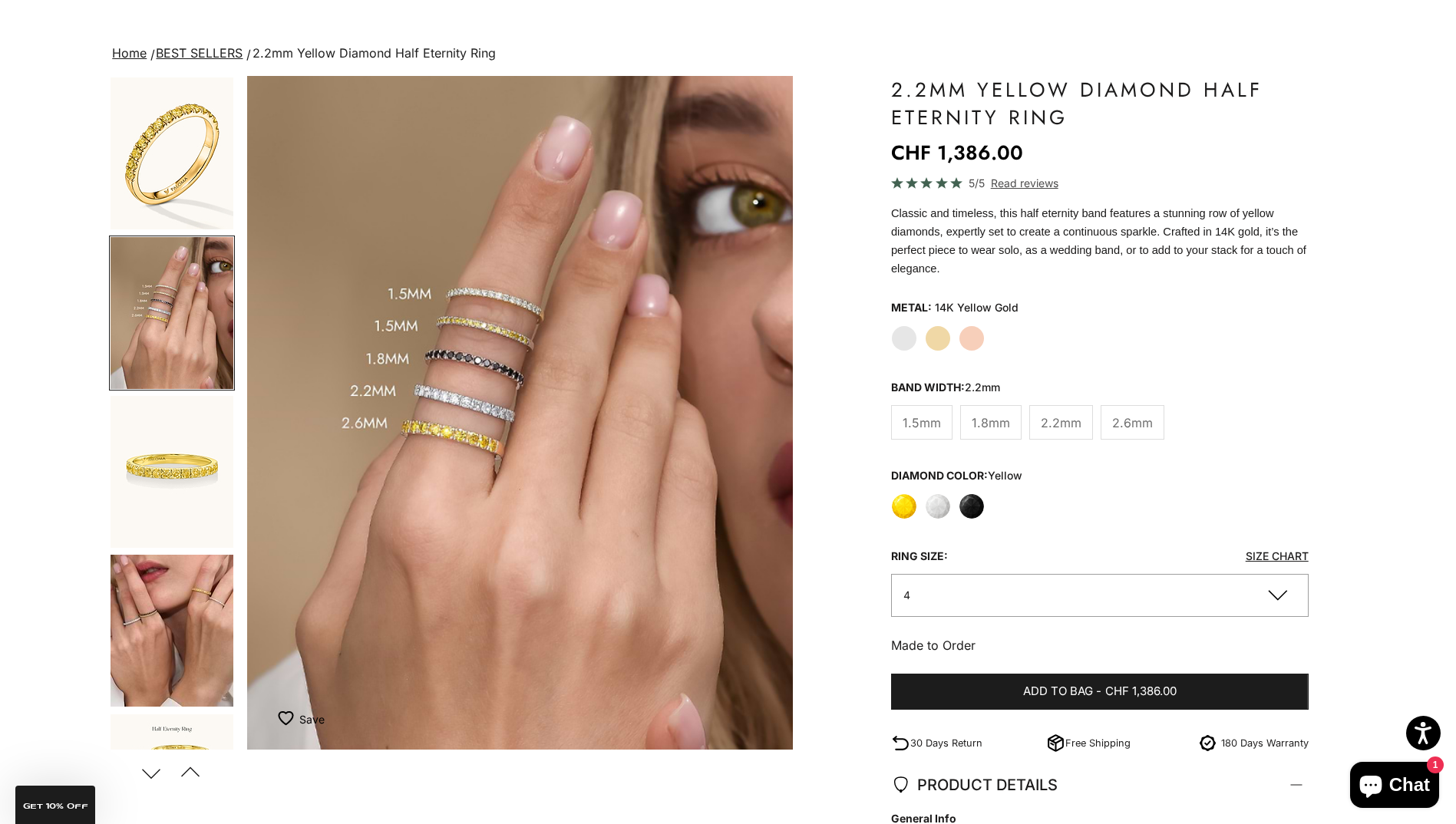
click at [527, 387] on img "Item 4 of 21" at bounding box center [520, 412] width 545 height 674
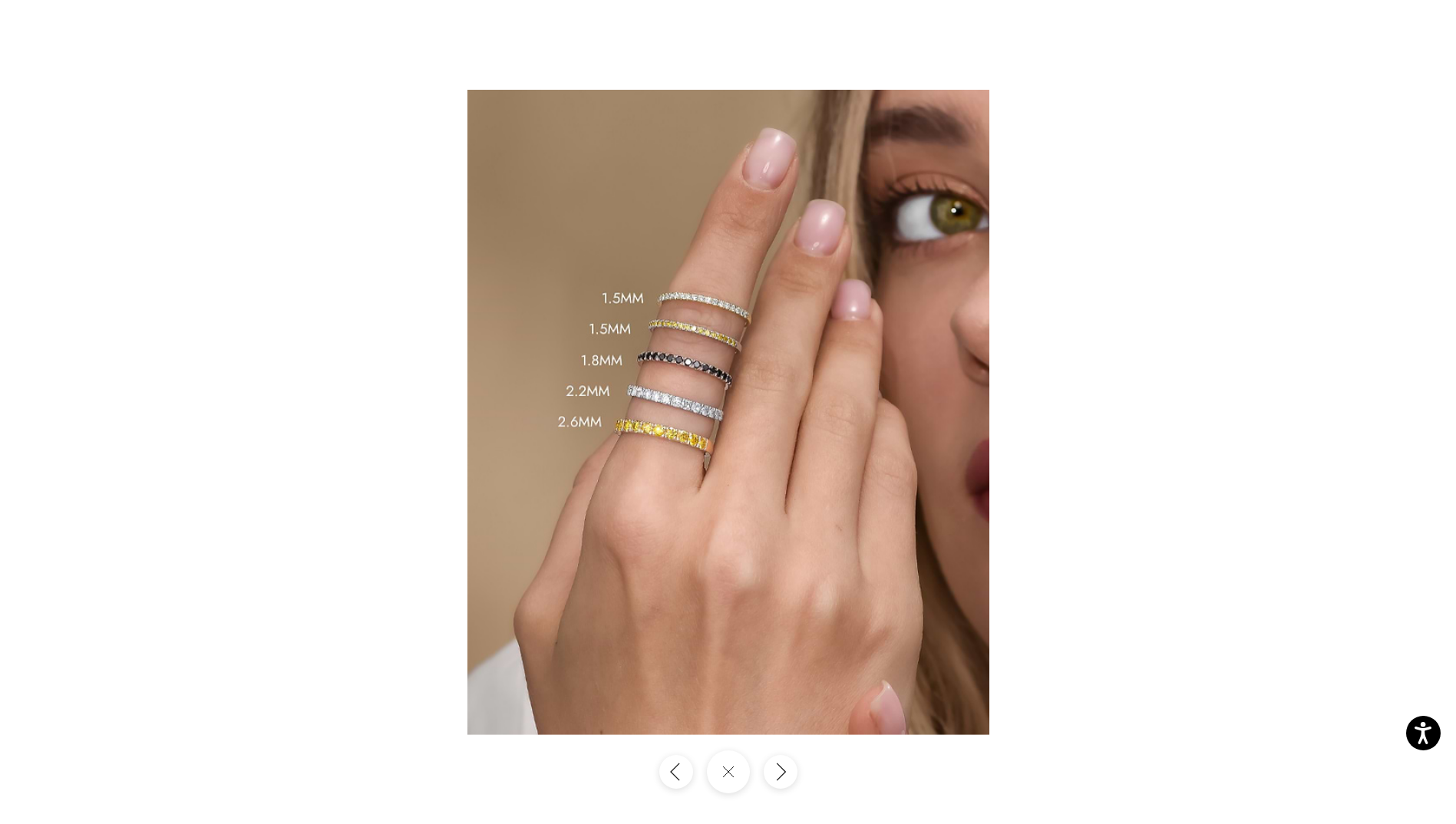
click at [628, 387] on img at bounding box center [728, 412] width 522 height 645
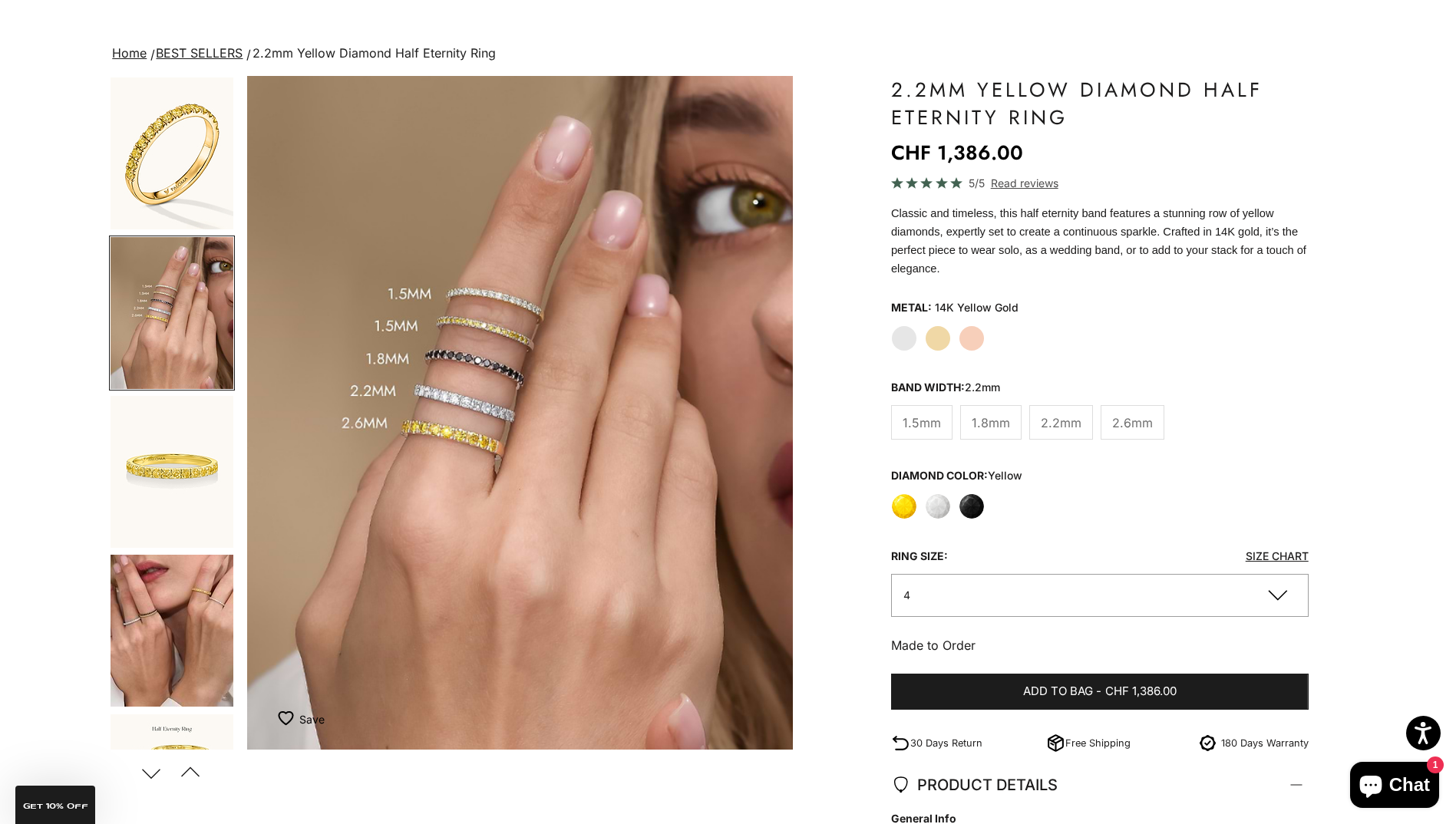
click at [542, 525] on img "Item 4 of 21" at bounding box center [520, 412] width 545 height 674
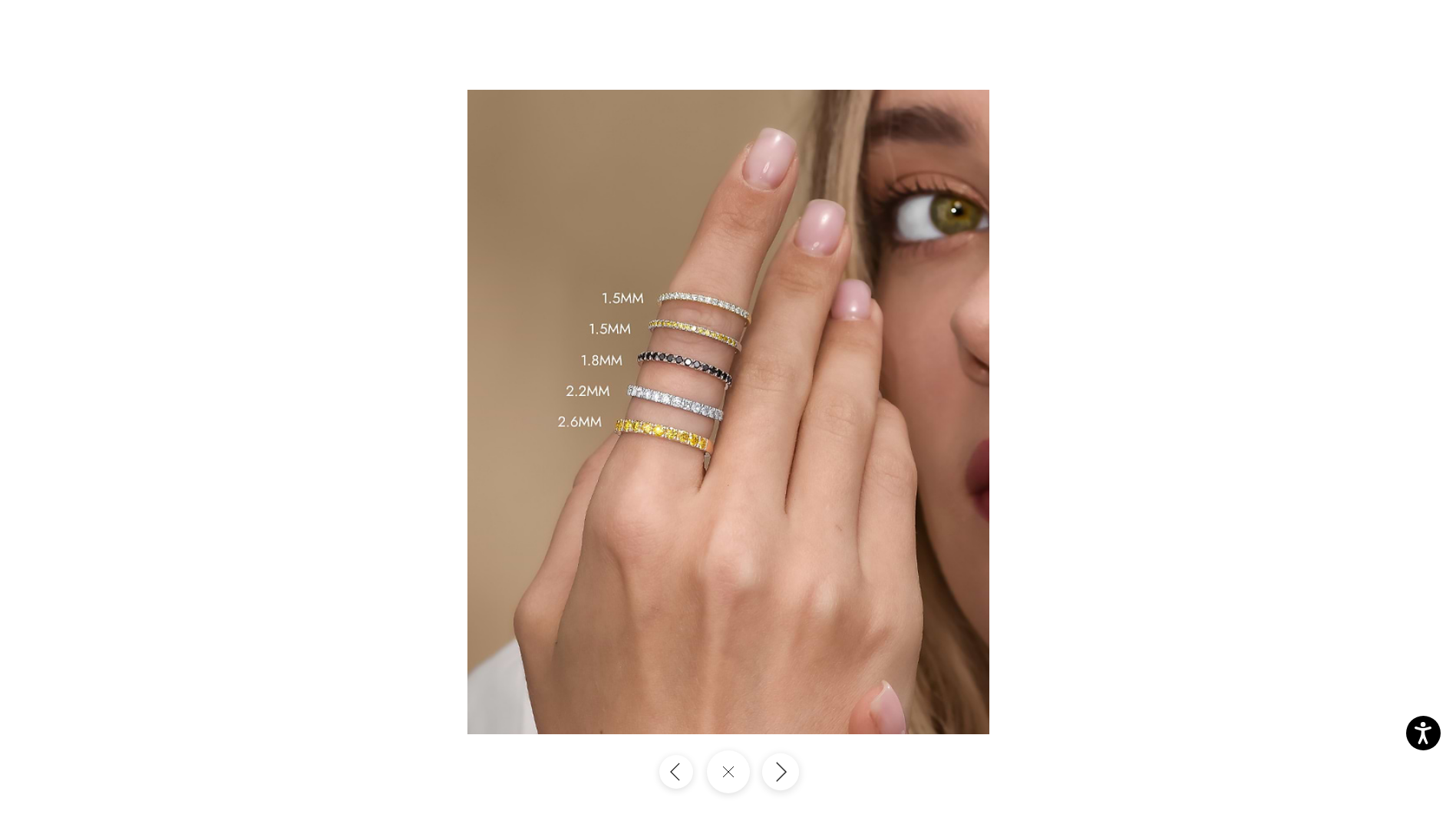
click at [782, 773] on button "Next" at bounding box center [780, 772] width 37 height 37
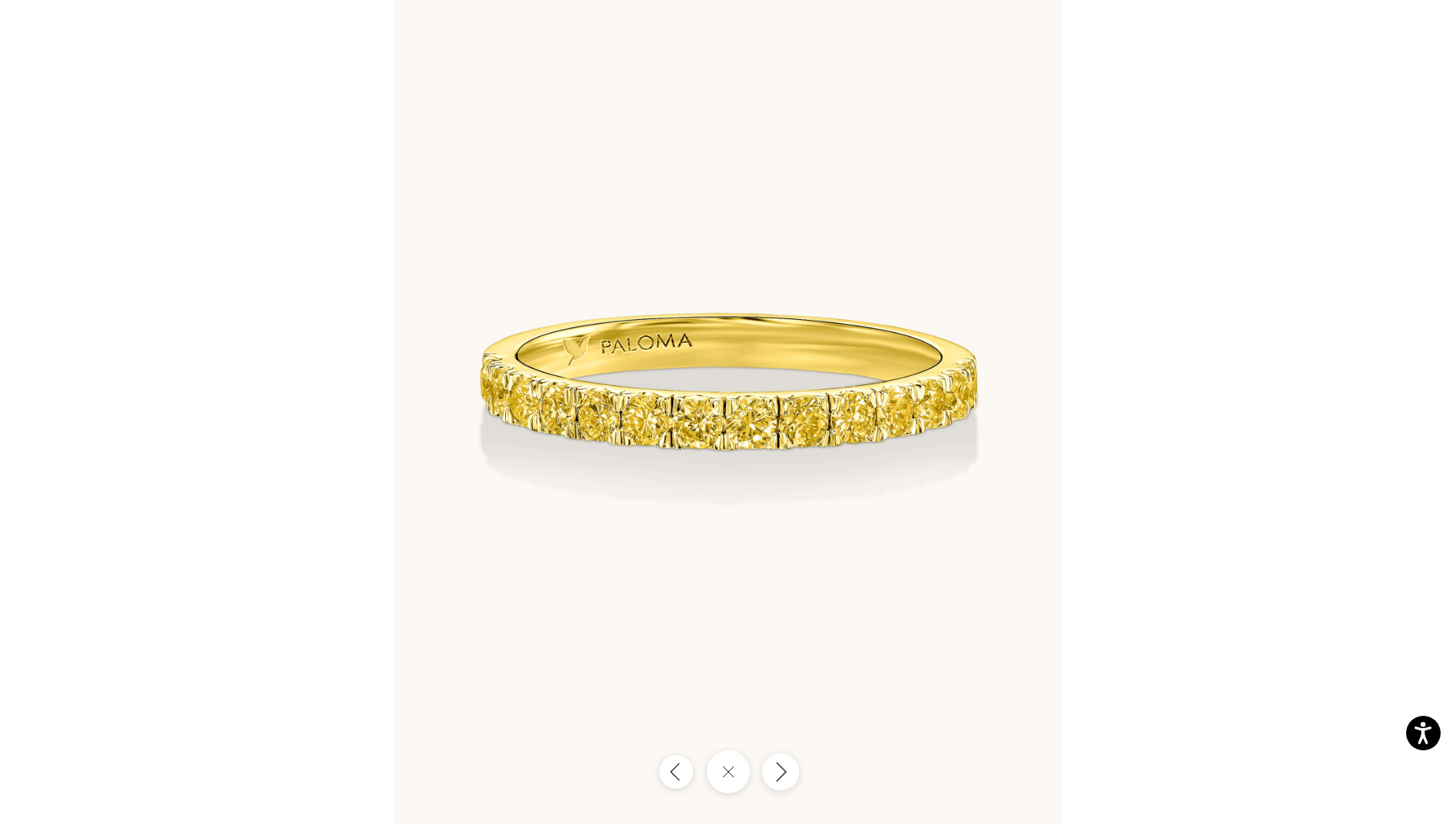
click at [789, 764] on icon "Next" at bounding box center [780, 772] width 18 height 21
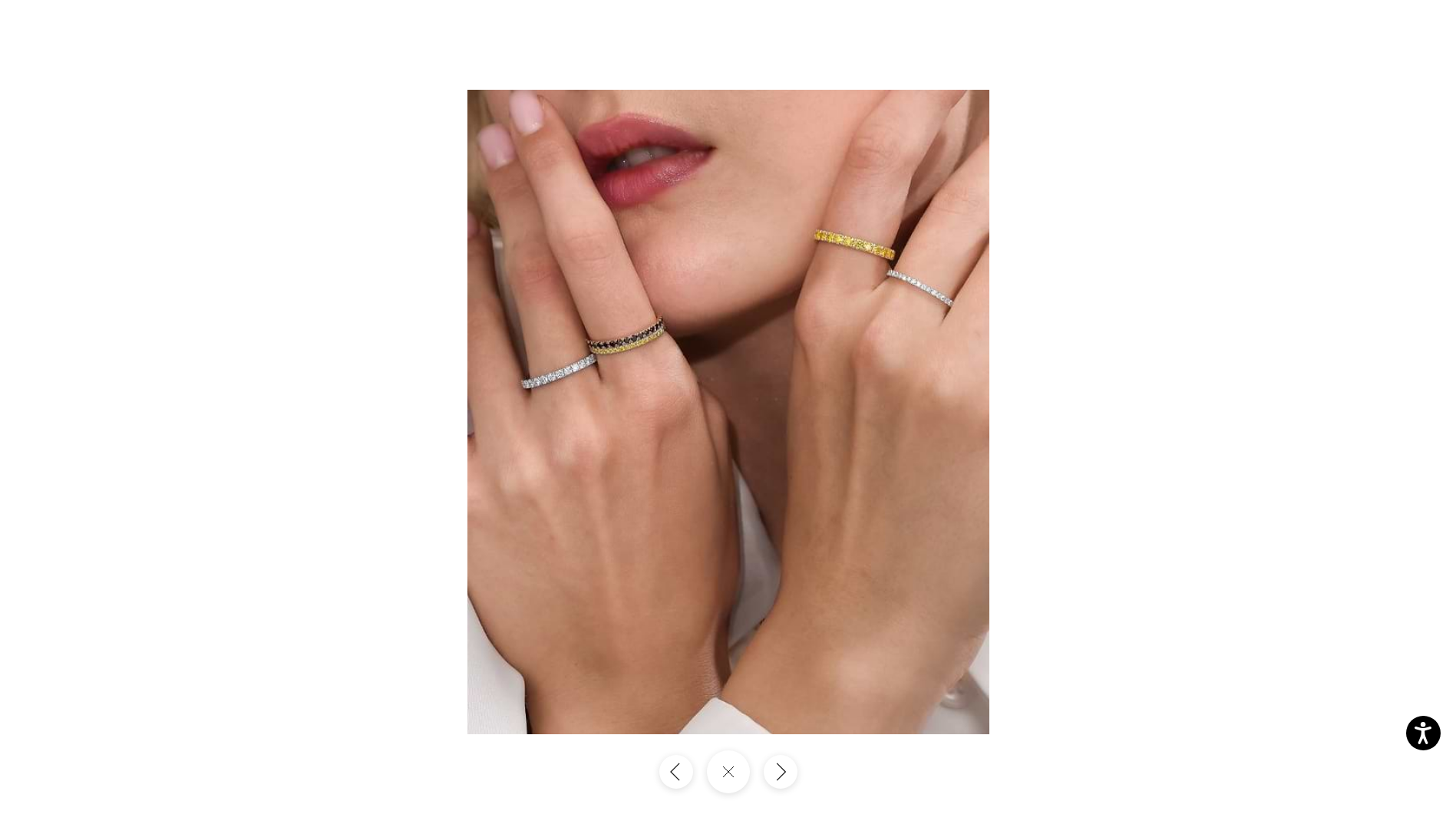
click at [1309, 370] on div at bounding box center [728, 412] width 1456 height 824
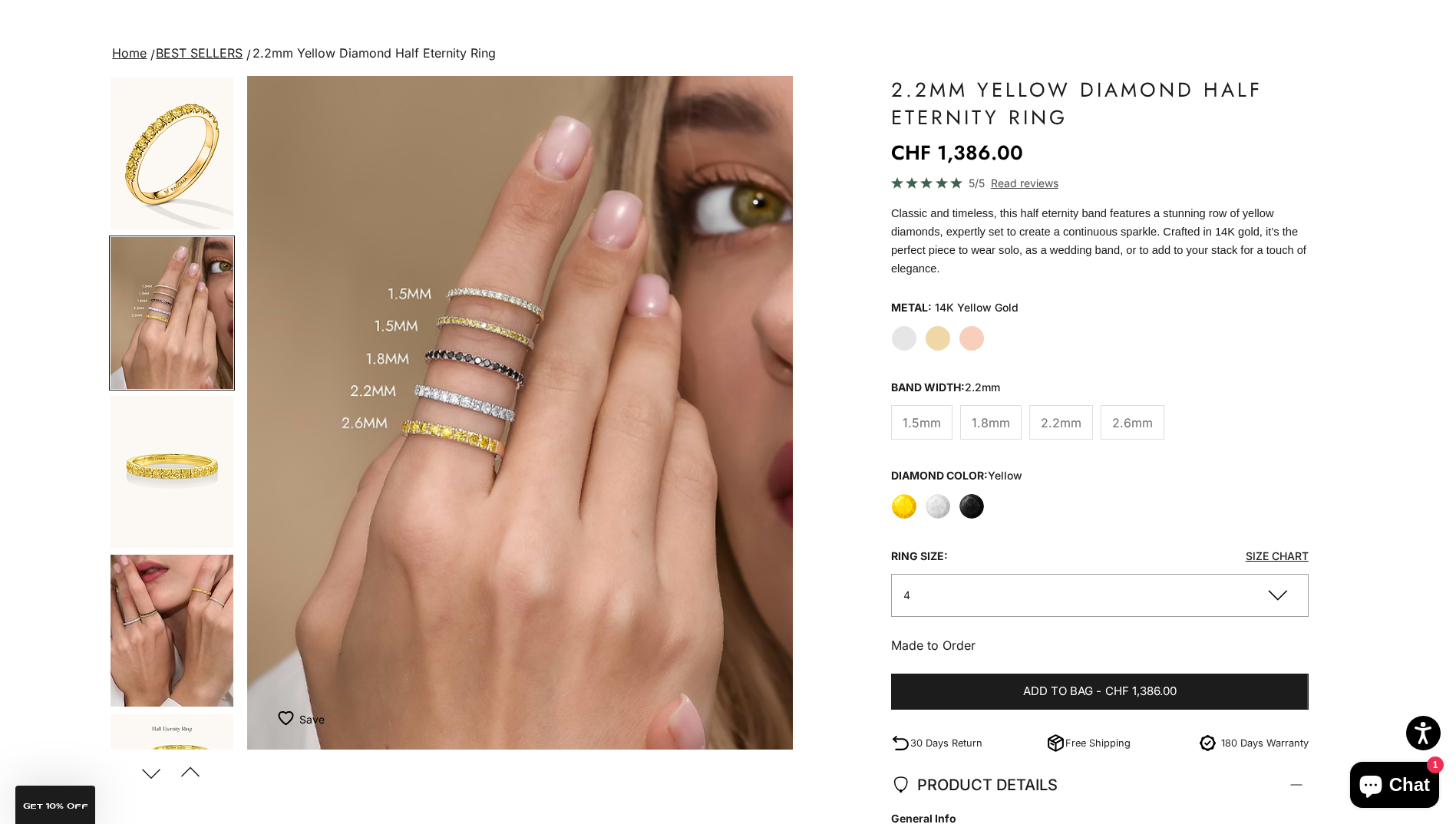
click at [1039, 183] on span "Read reviews" at bounding box center [1024, 183] width 67 height 17
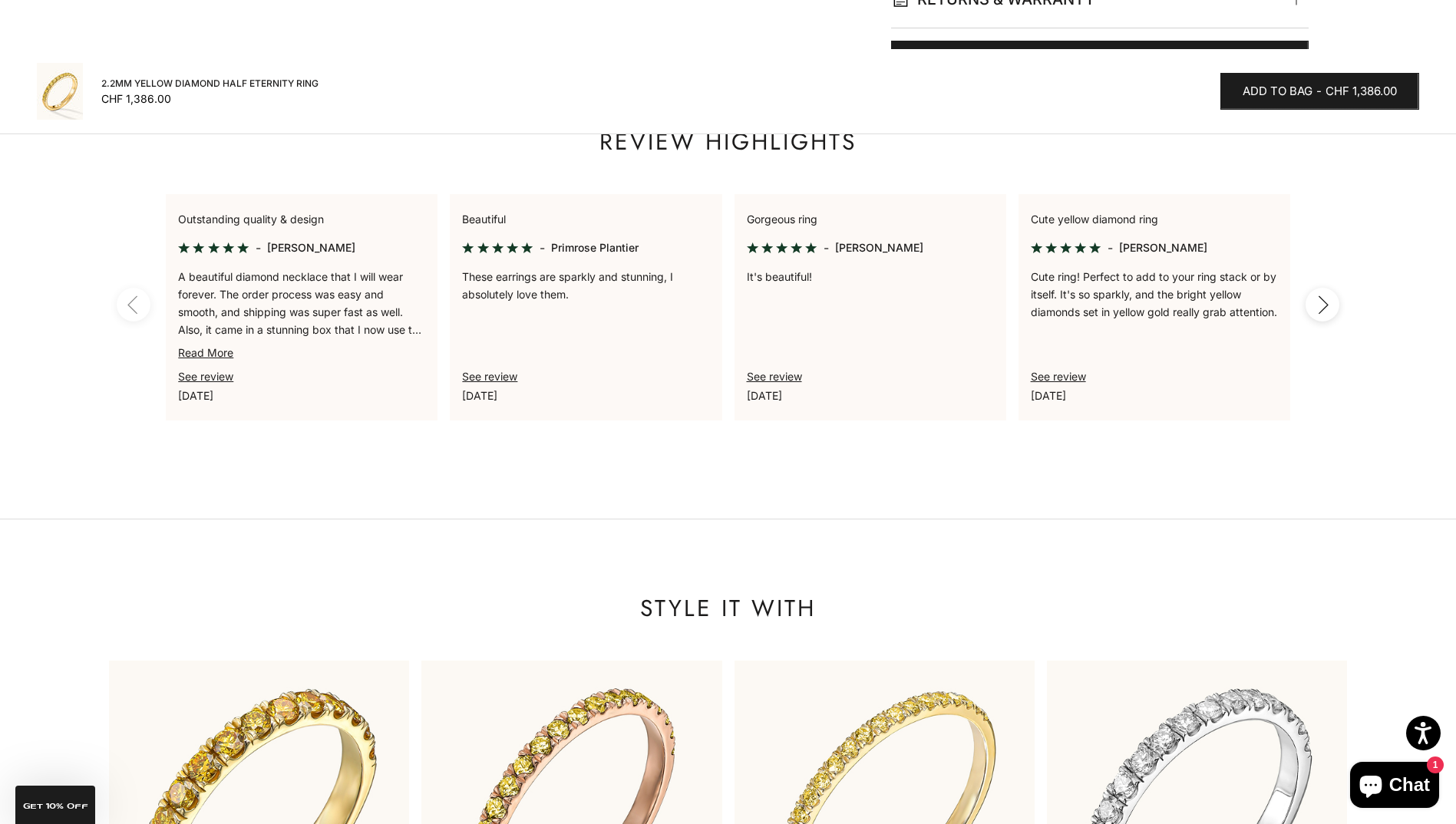
scroll to position [1261, 0]
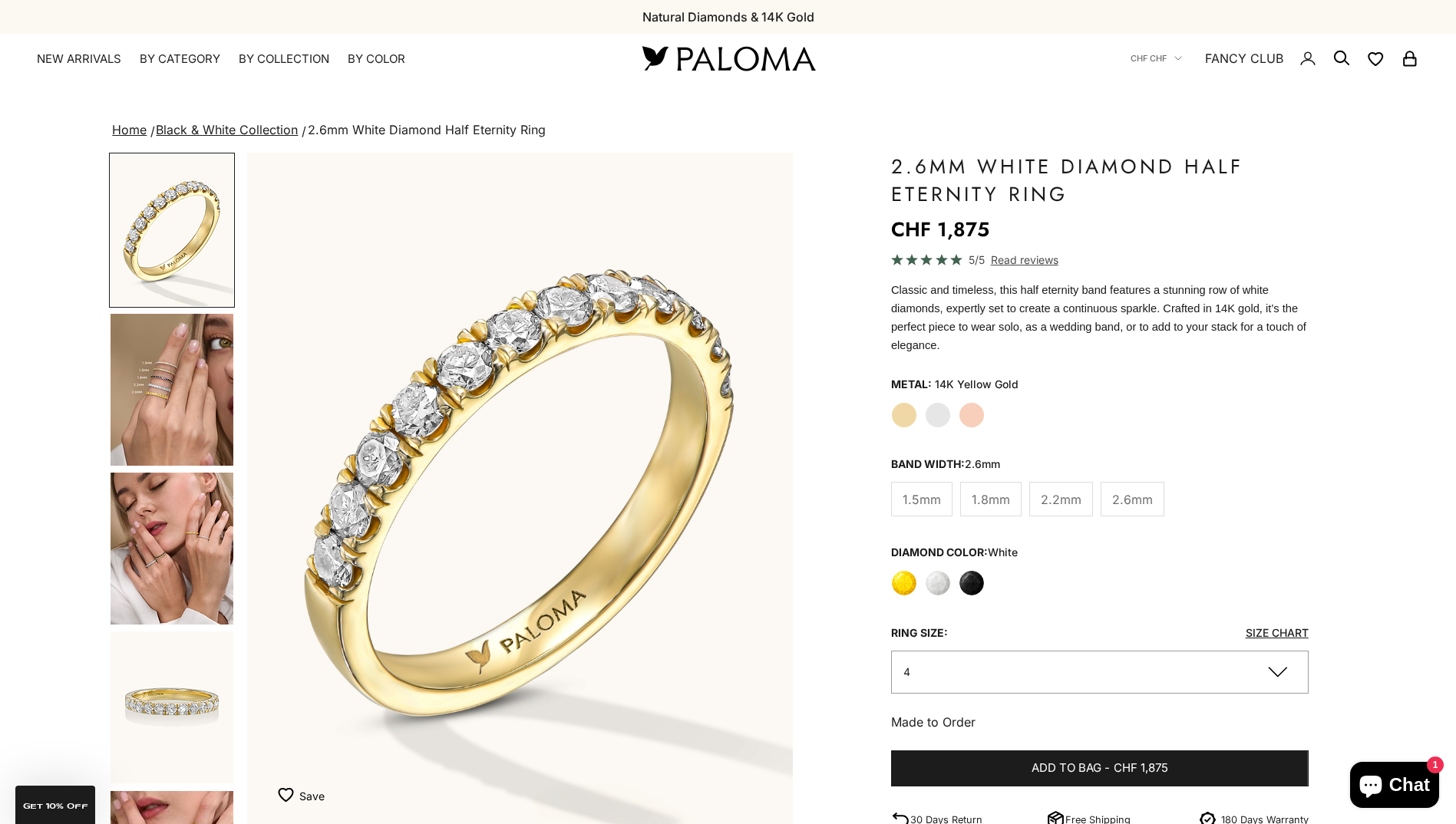
click at [1054, 489] on span "2.2mm" at bounding box center [1061, 499] width 41 height 20
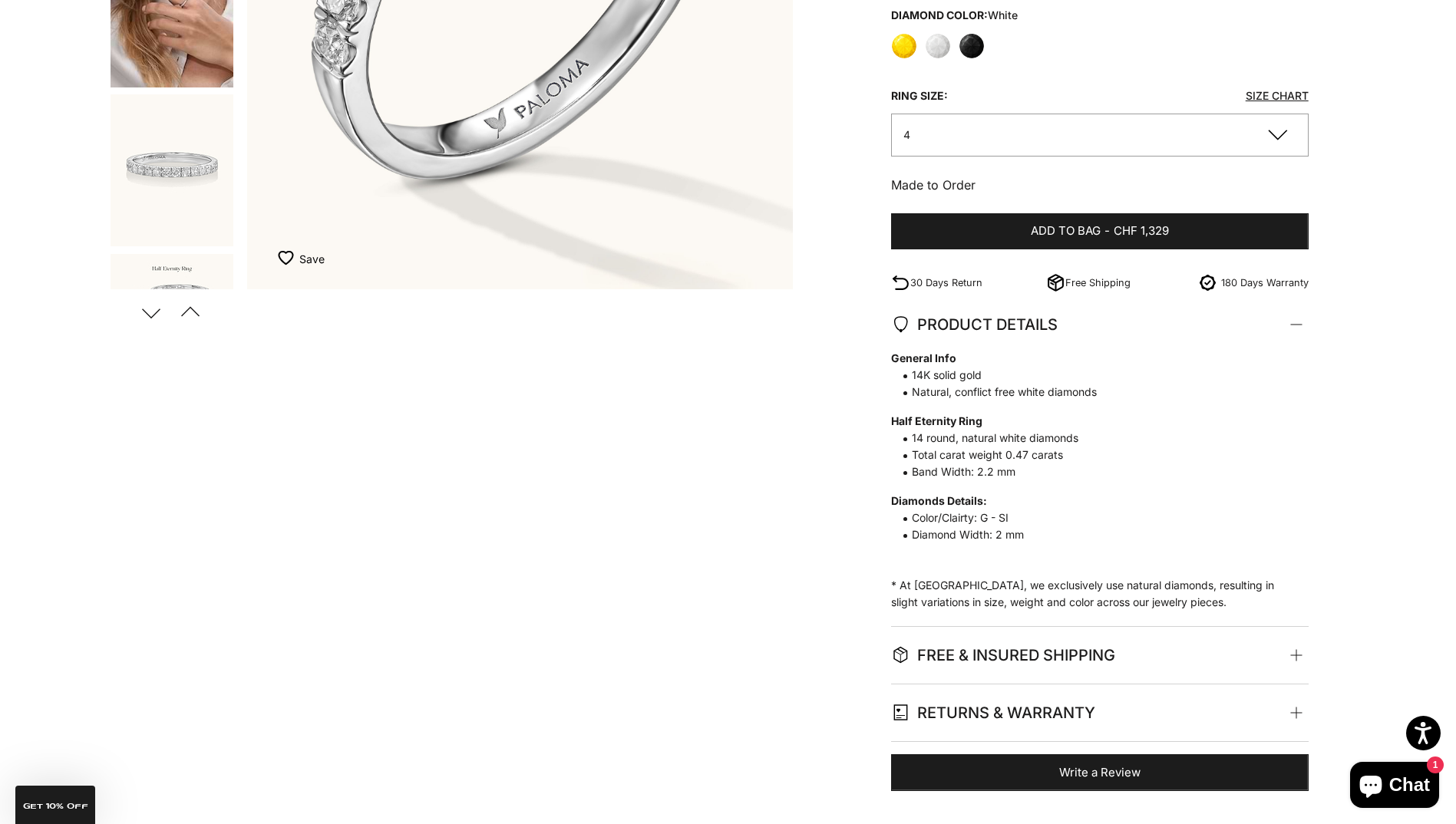
scroll to position [307, 0]
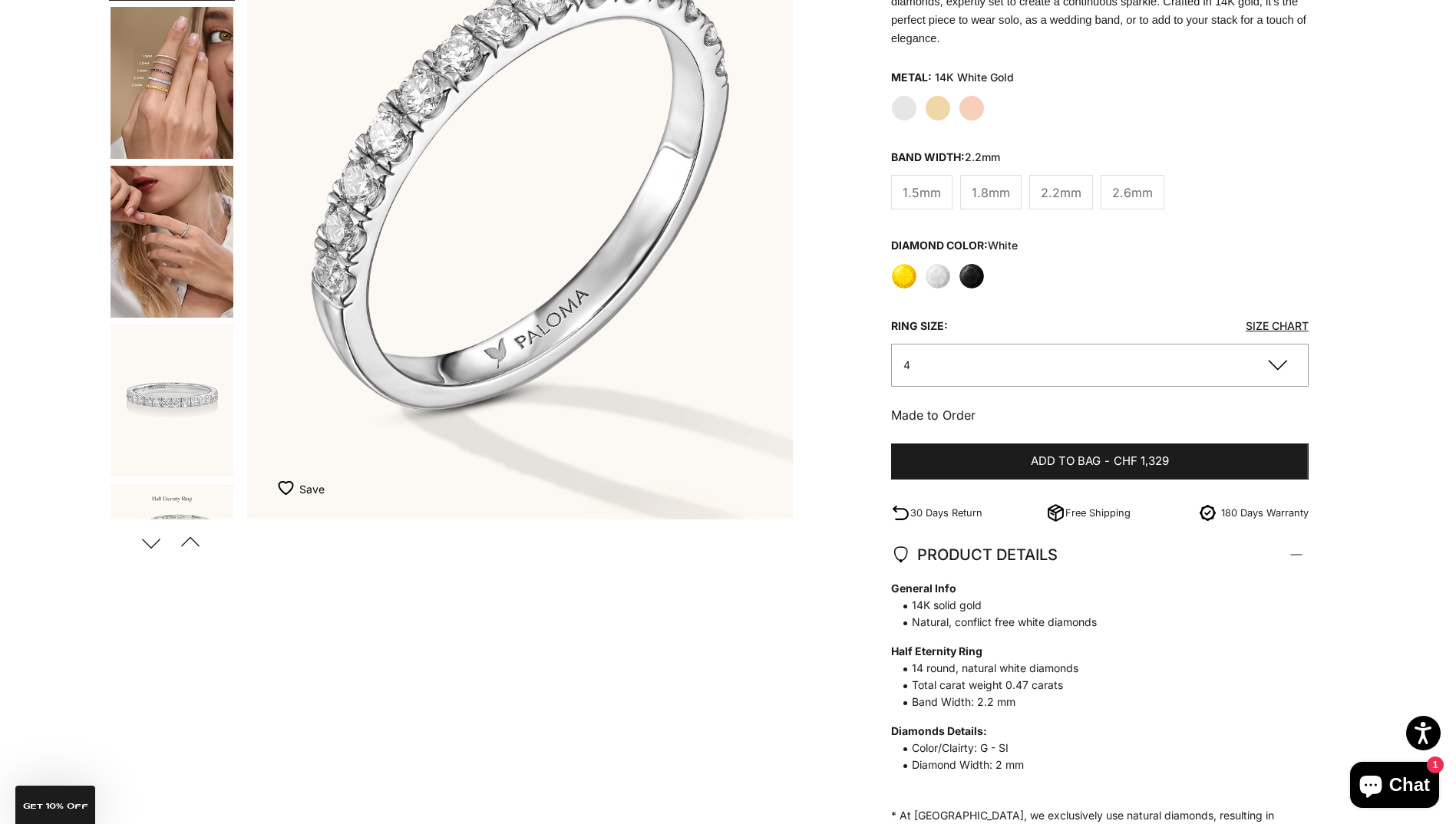
click at [1137, 183] on span "2.6mm" at bounding box center [1133, 192] width 41 height 20
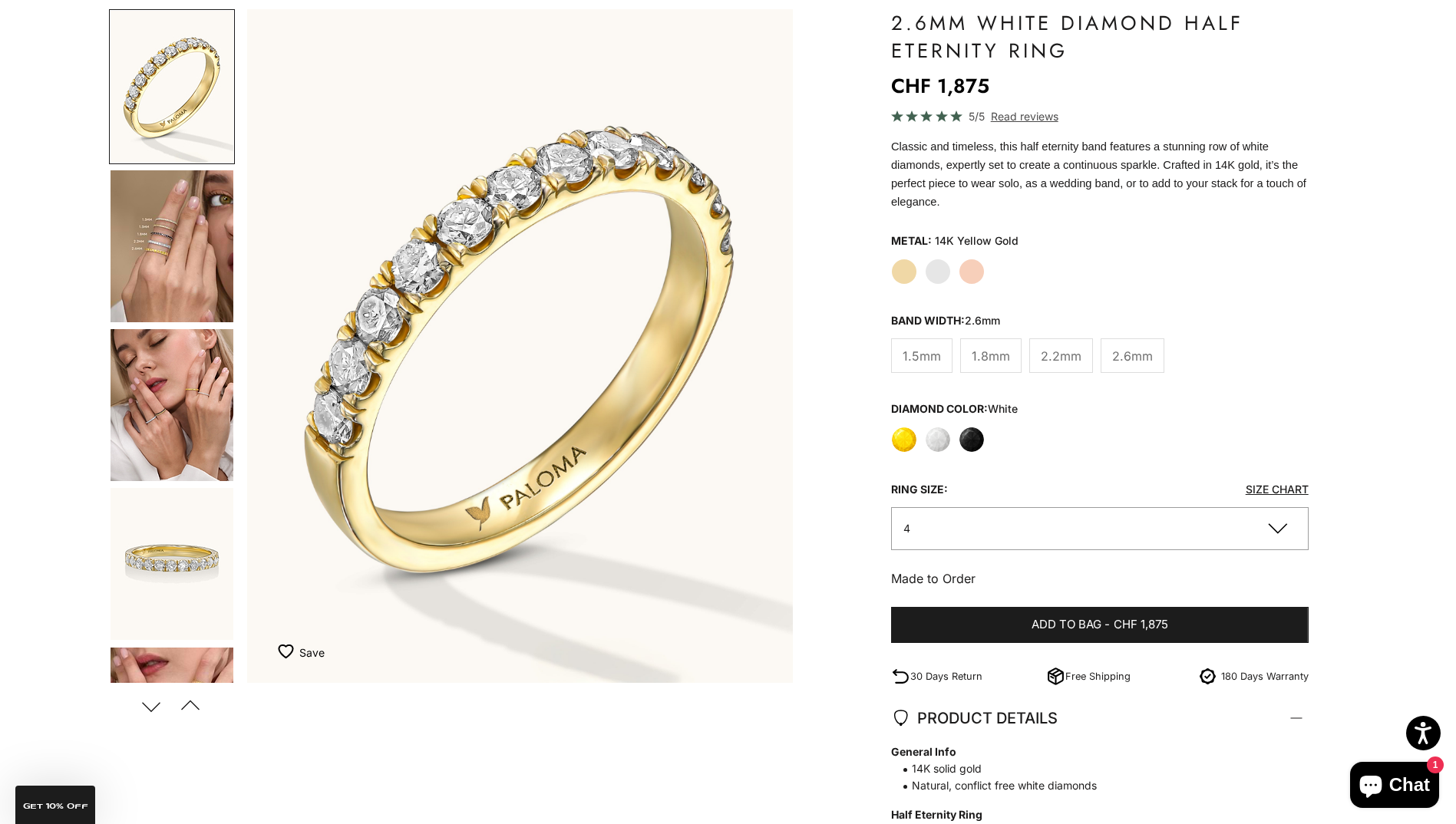
scroll to position [77, 0]
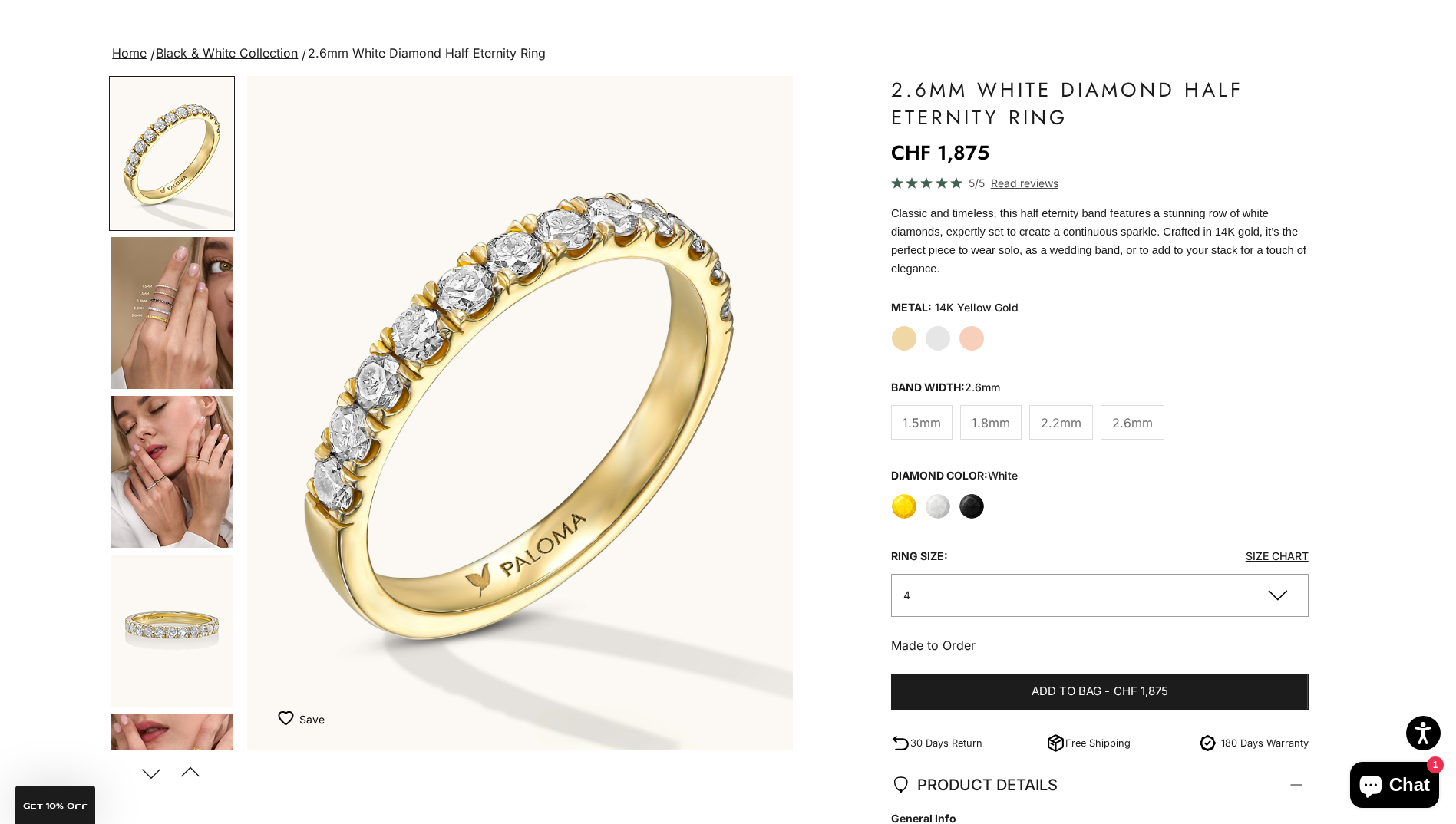
click at [1062, 413] on span "2.2mm" at bounding box center [1061, 423] width 41 height 20
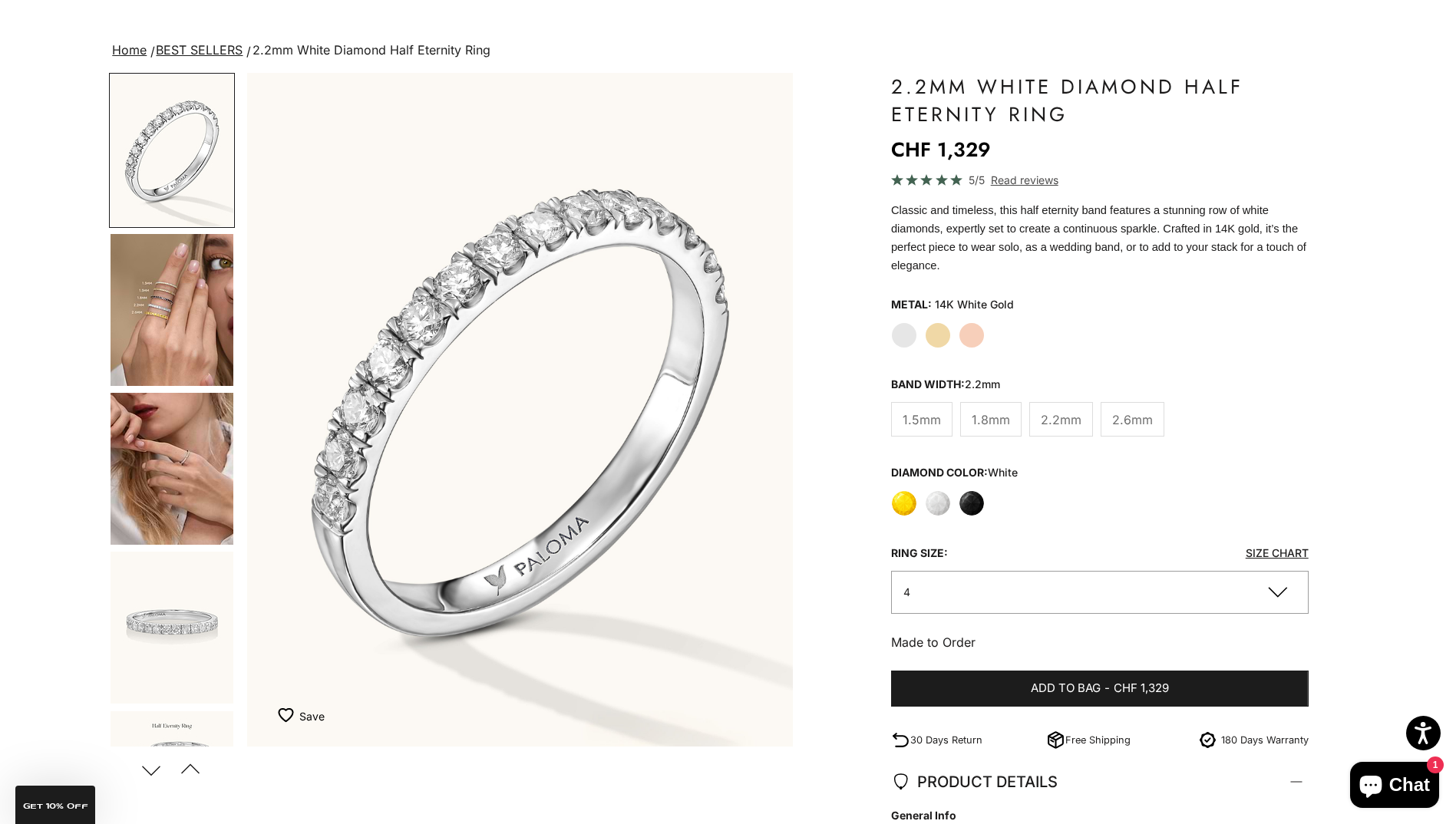
scroll to position [77, 0]
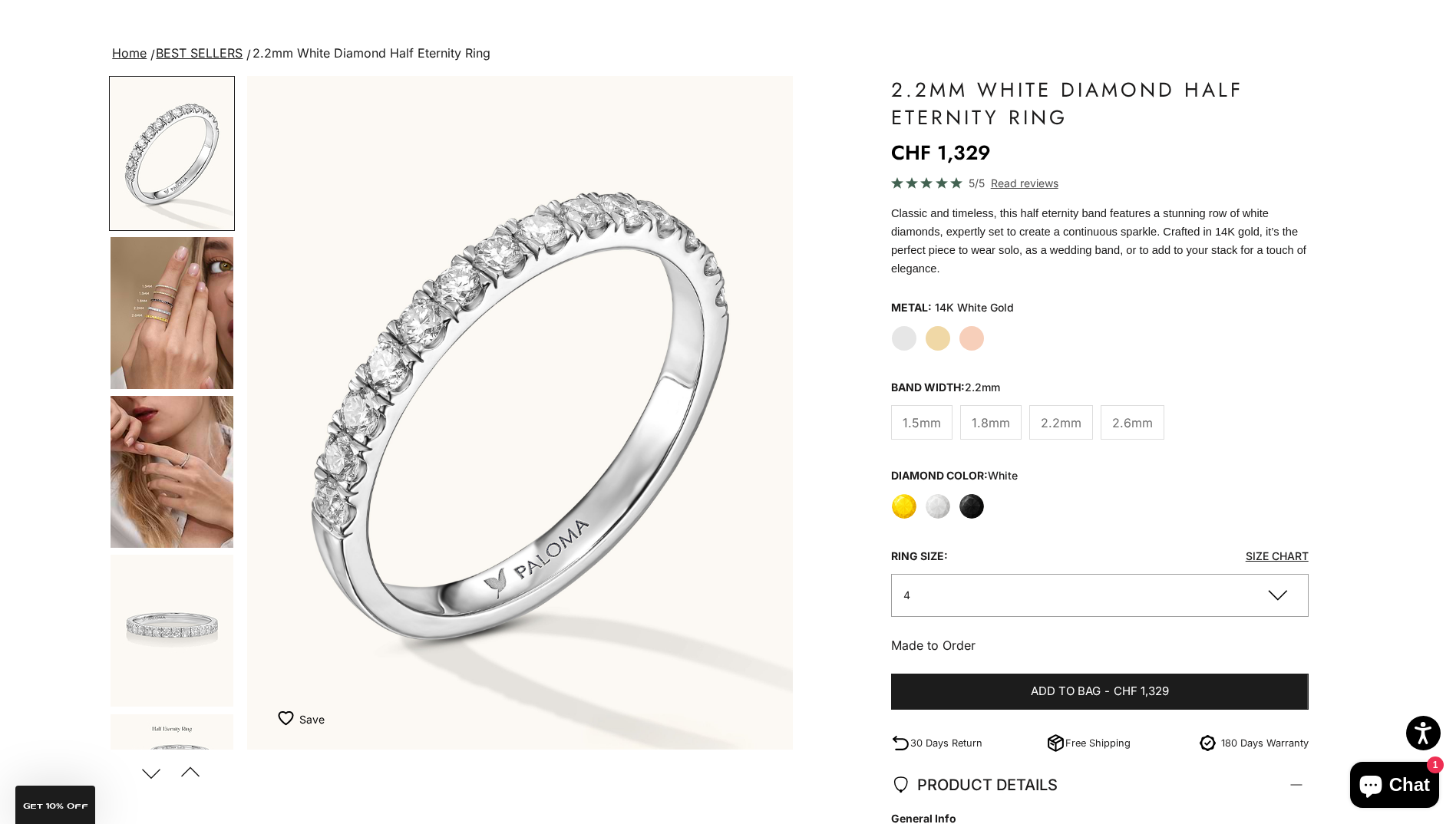
click at [591, 392] on img "Item 1 of 23" at bounding box center [520, 412] width 545 height 674
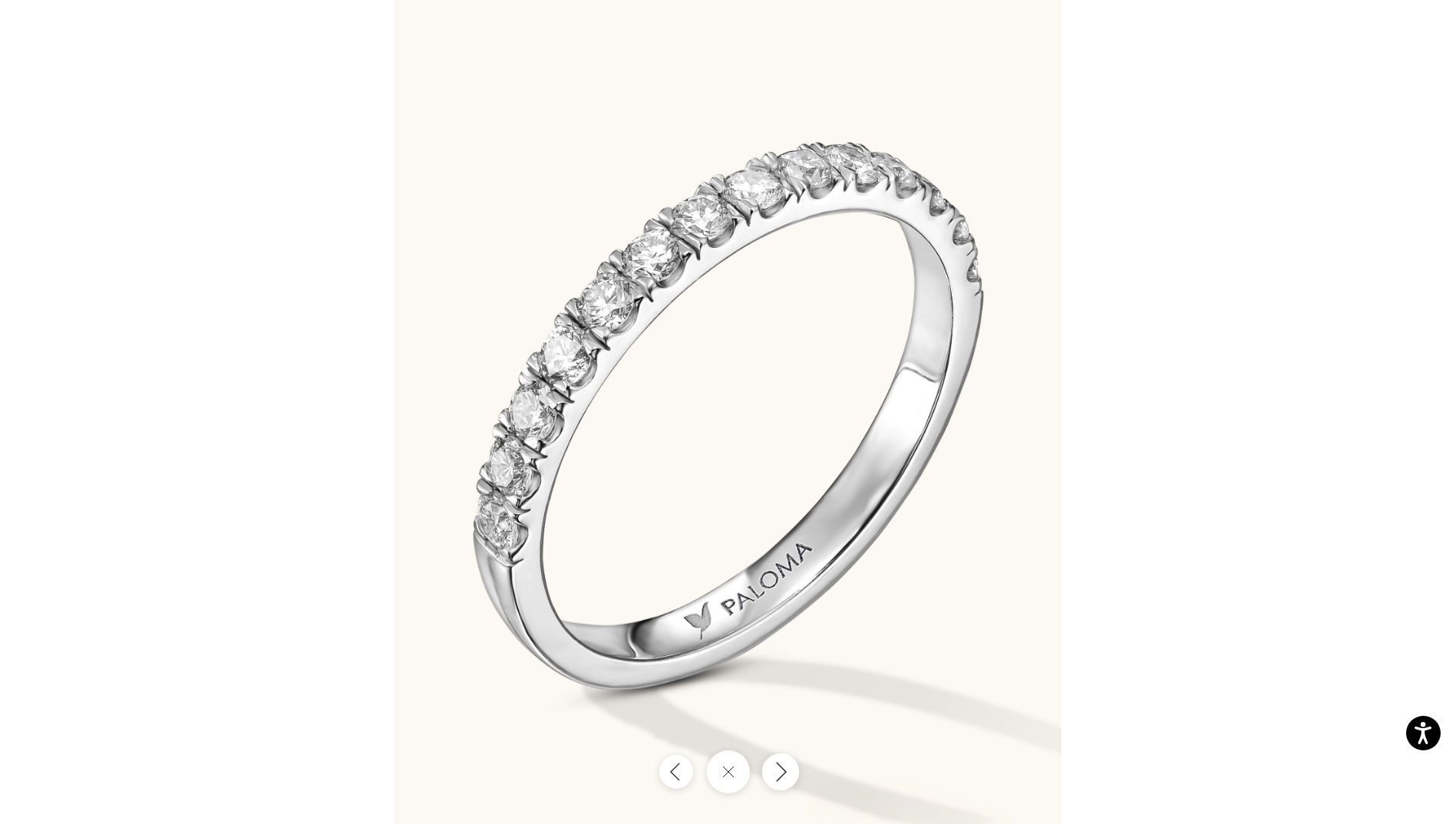
click at [778, 775] on icon "Next" at bounding box center [780, 772] width 18 height 21
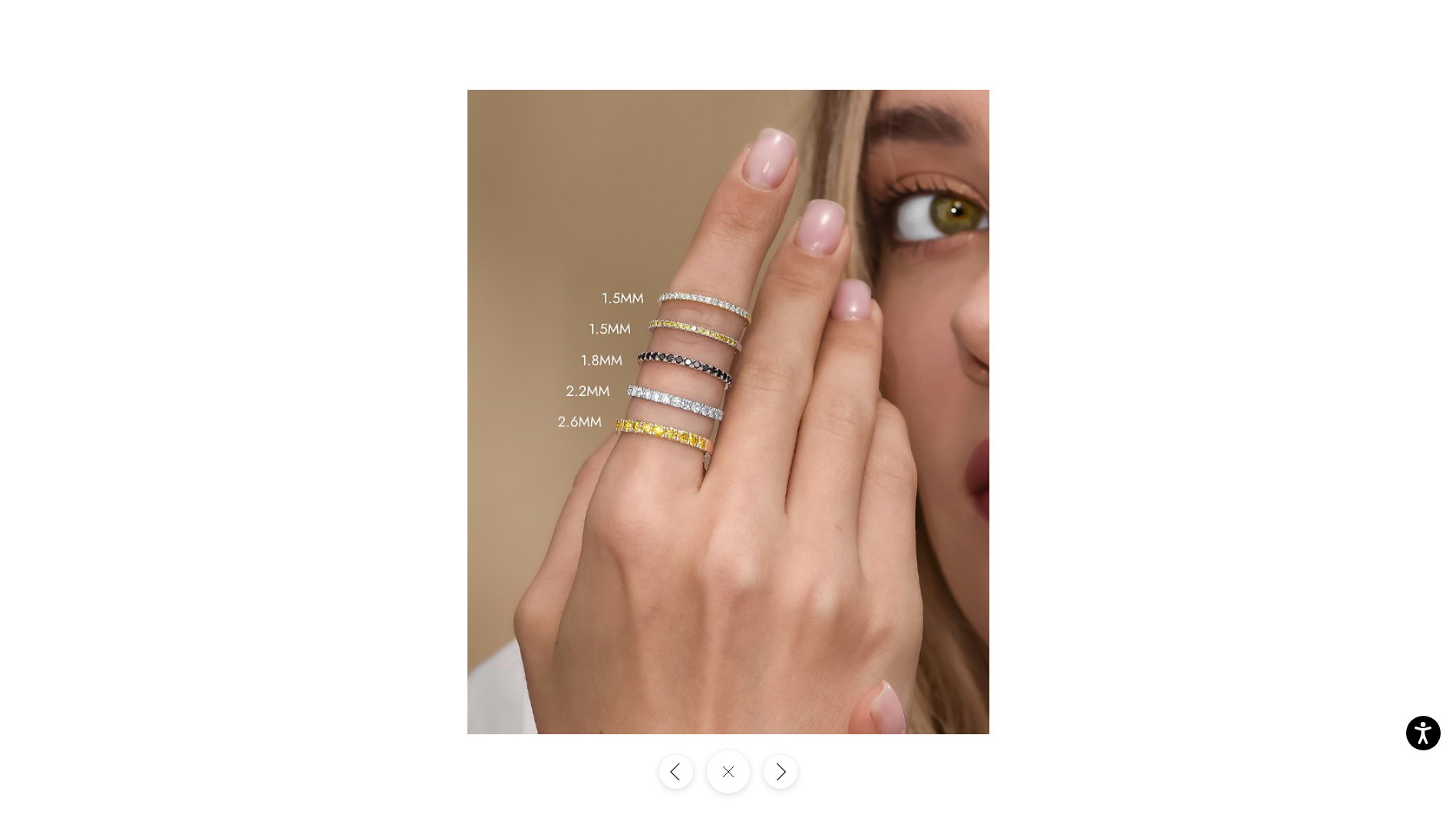
click at [679, 421] on img at bounding box center [728, 412] width 522 height 645
